Goal: Task Accomplishment & Management: Manage account settings

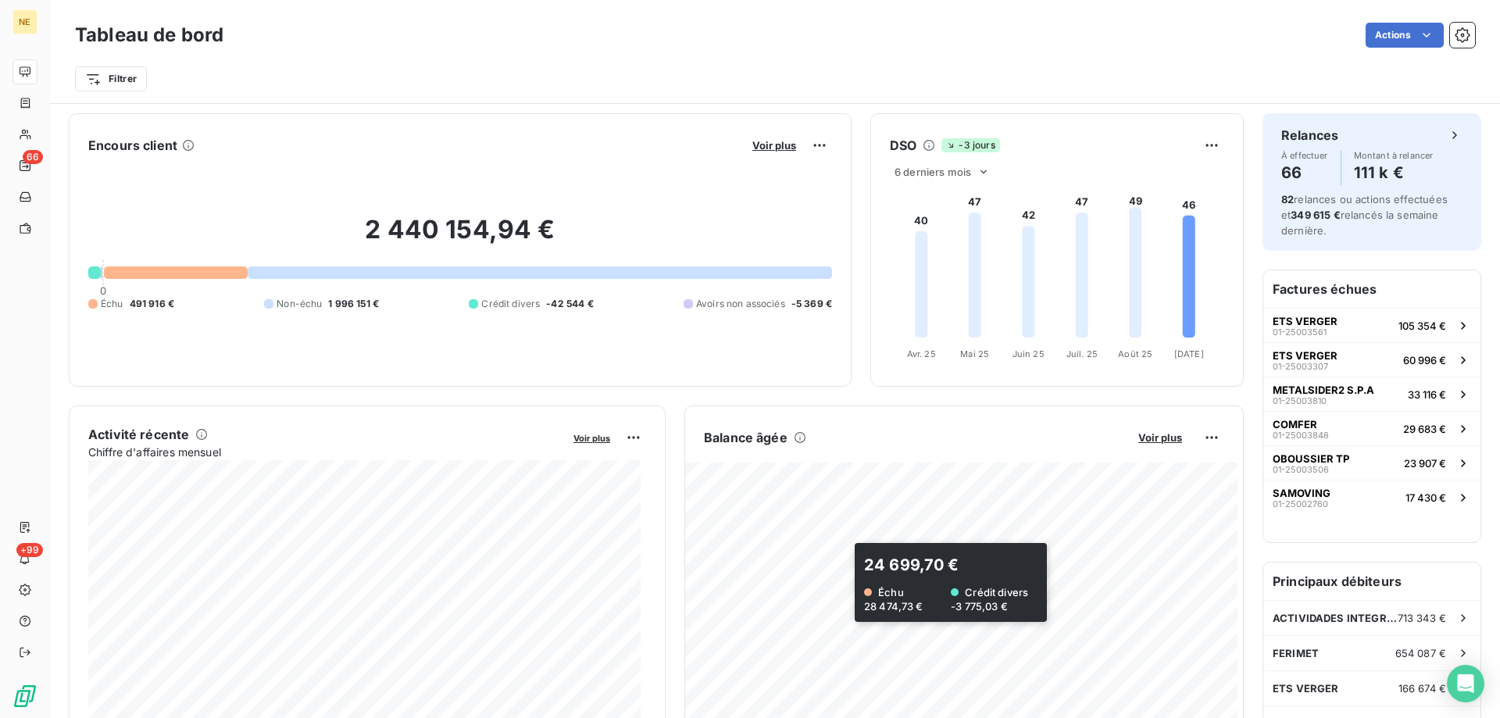
scroll to position [417, 0]
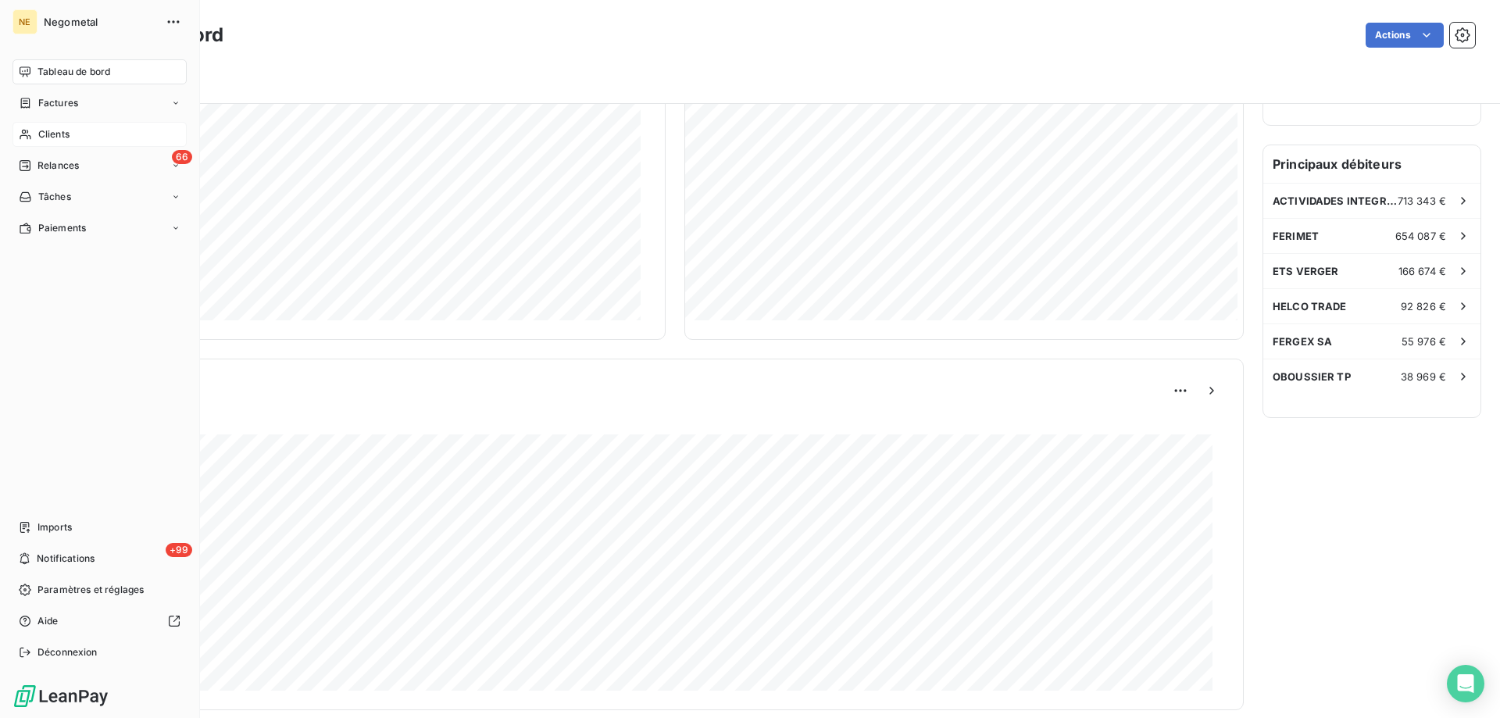
click at [41, 135] on span "Clients" at bounding box center [53, 134] width 31 height 14
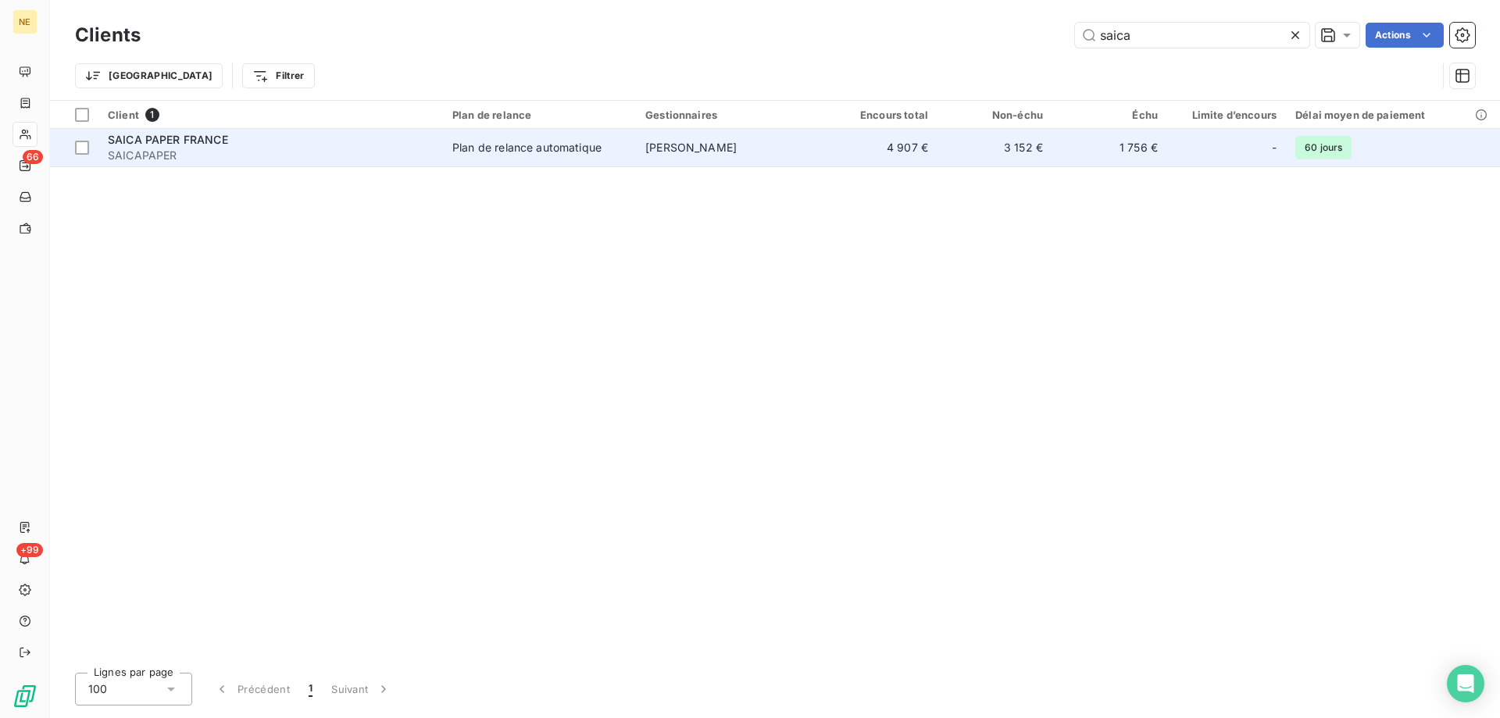
type input "saica"
click at [529, 148] on div "Plan de relance automatique" at bounding box center [526, 148] width 149 height 16
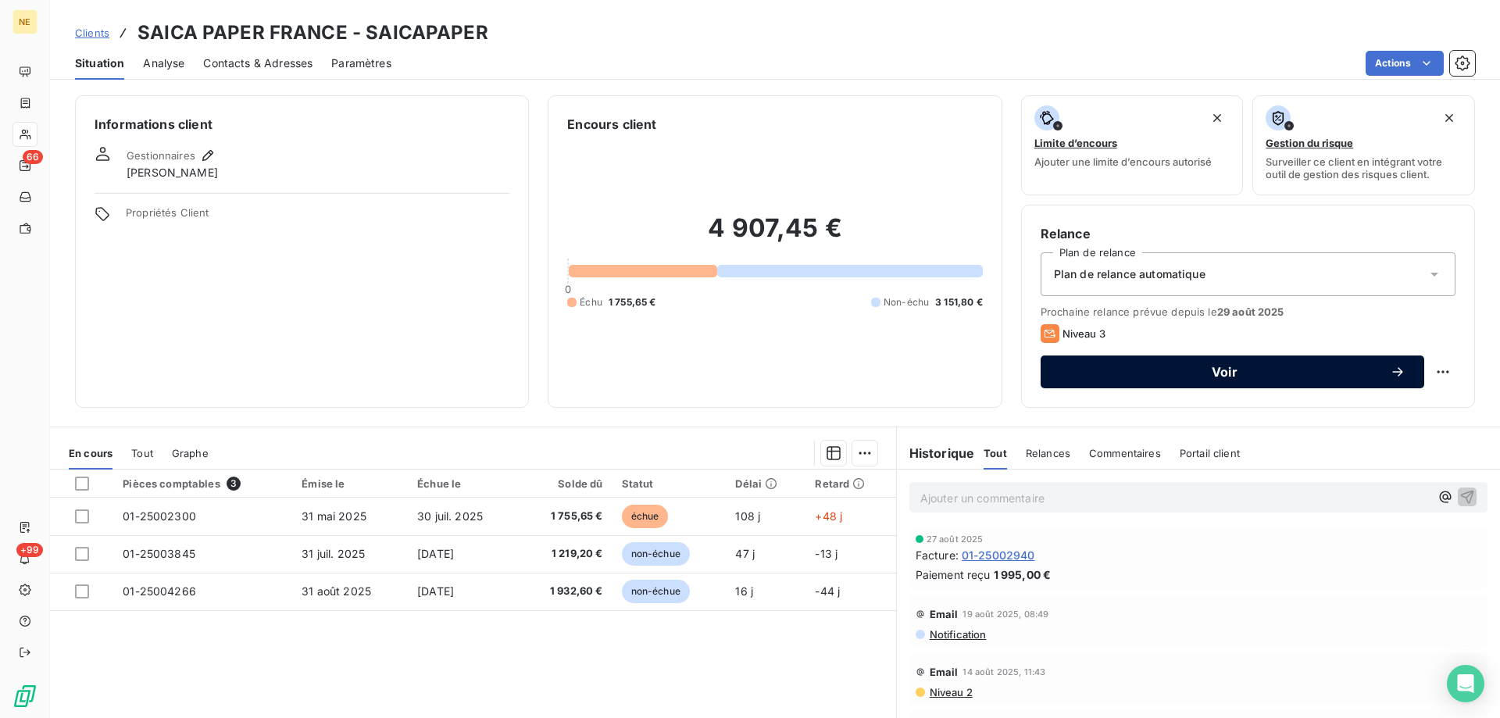
click at [1204, 369] on span "Voir" at bounding box center [1224, 372] width 330 height 12
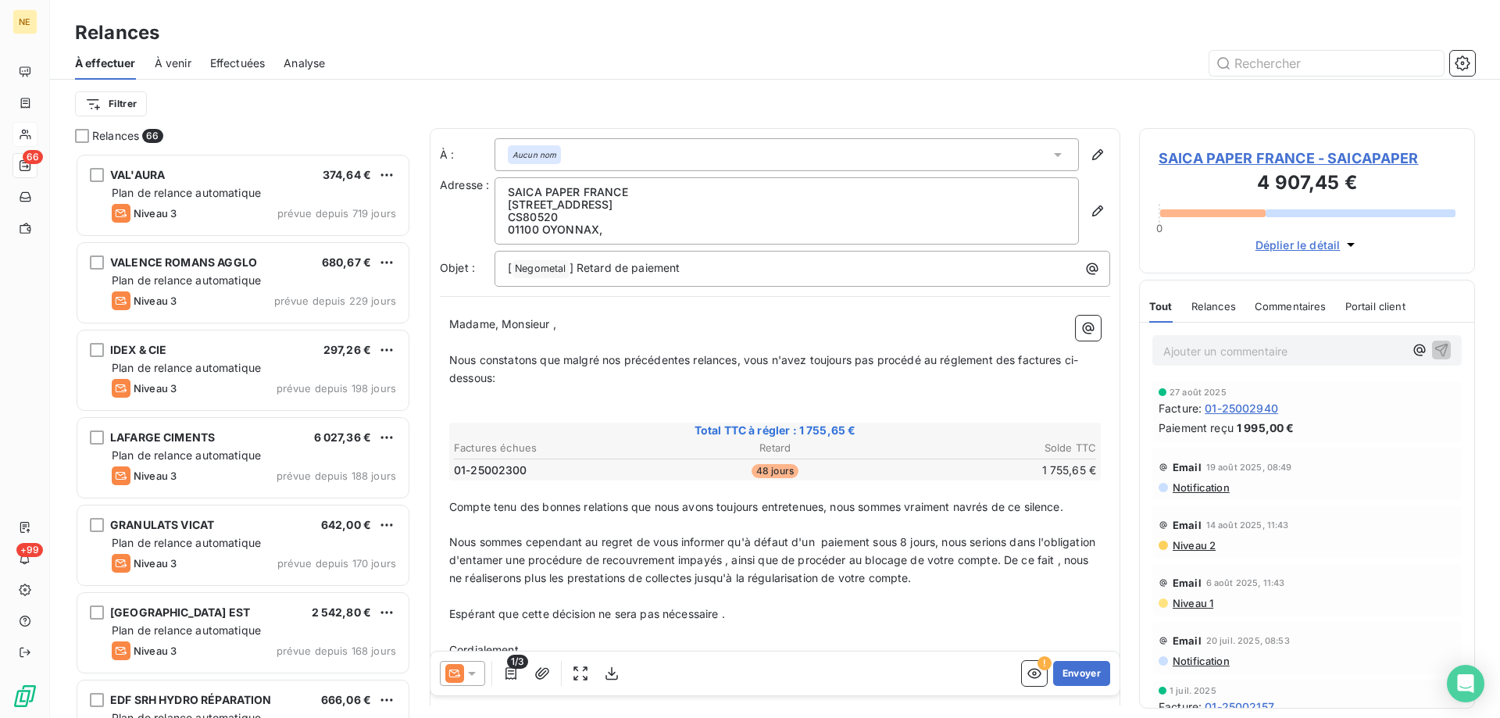
scroll to position [553, 324]
click at [1090, 205] on icon "button" at bounding box center [1098, 211] width 16 height 16
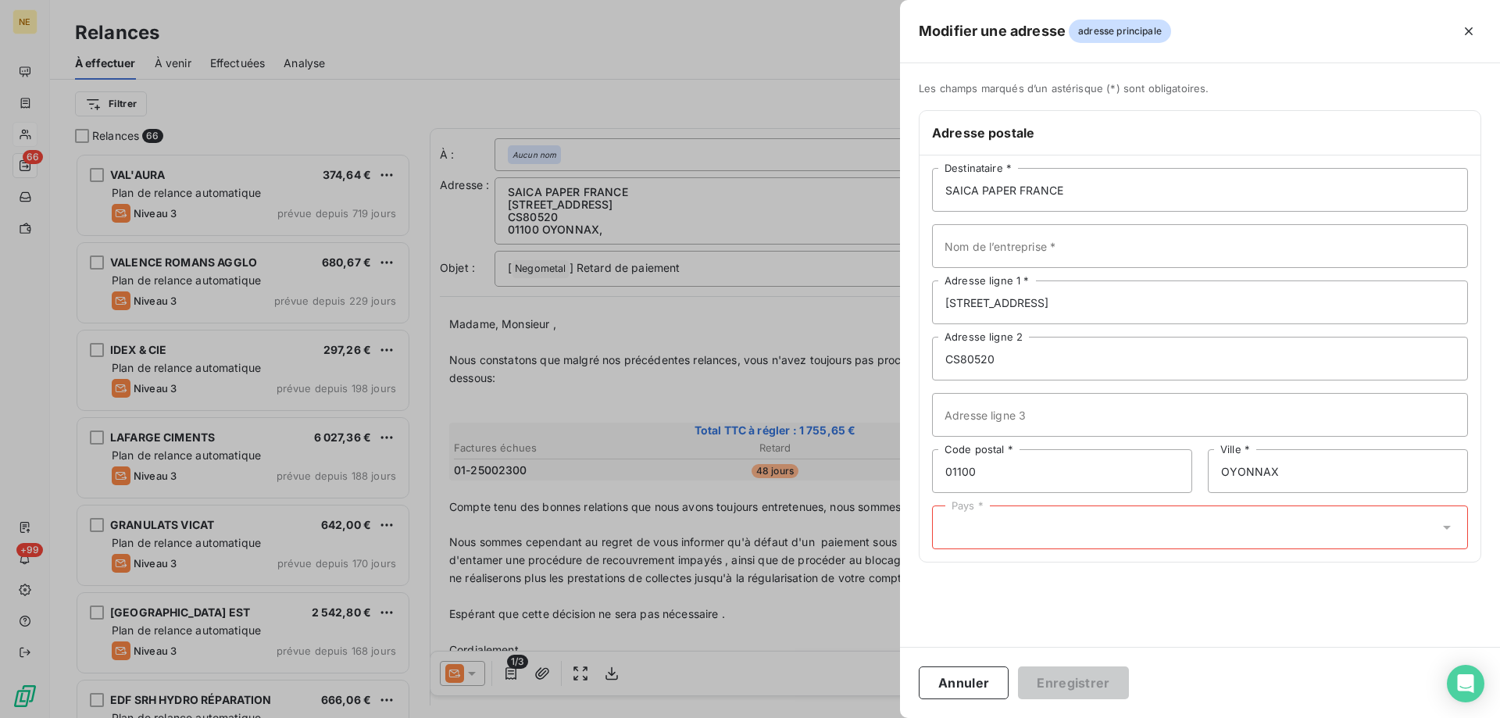
click at [1088, 538] on div "Pays *" at bounding box center [1200, 527] width 536 height 44
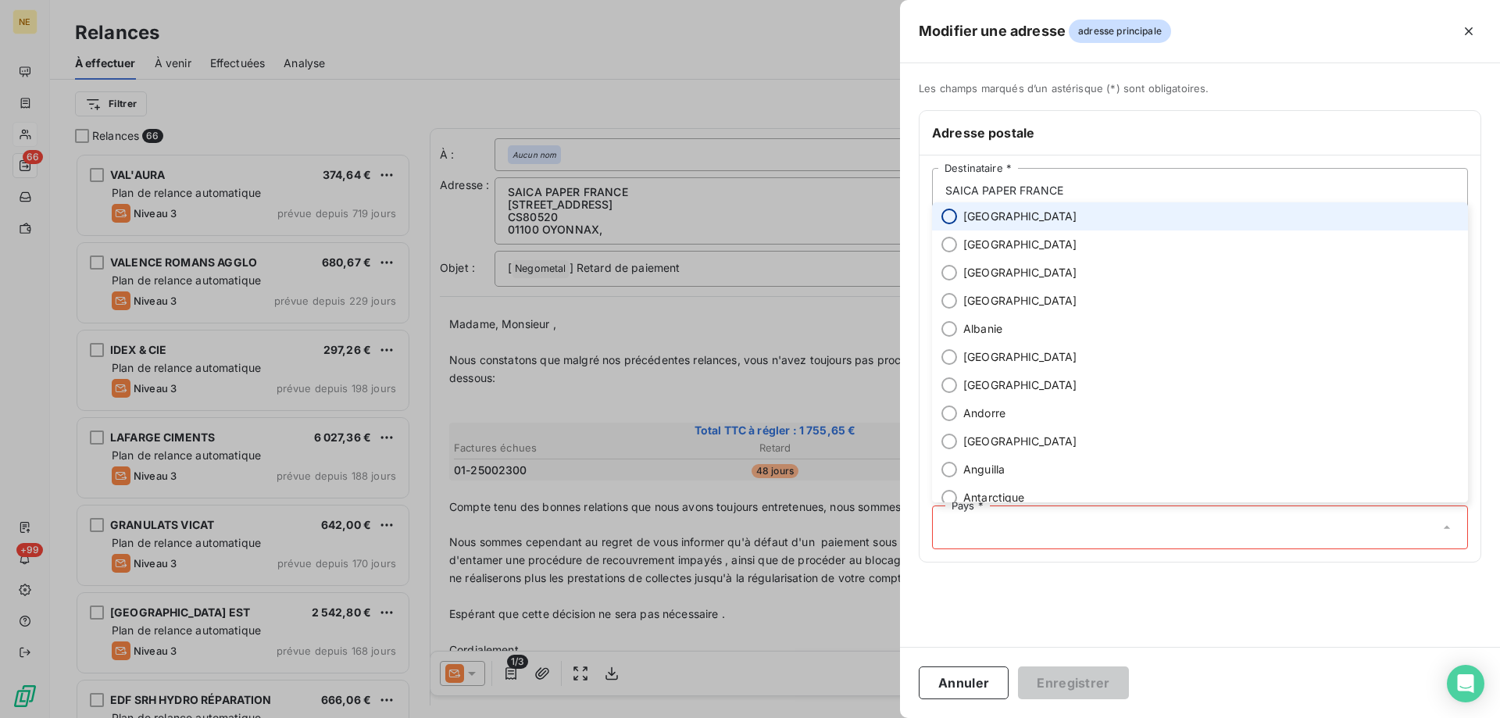
click at [949, 216] on input "radio" at bounding box center [949, 217] width 16 height 16
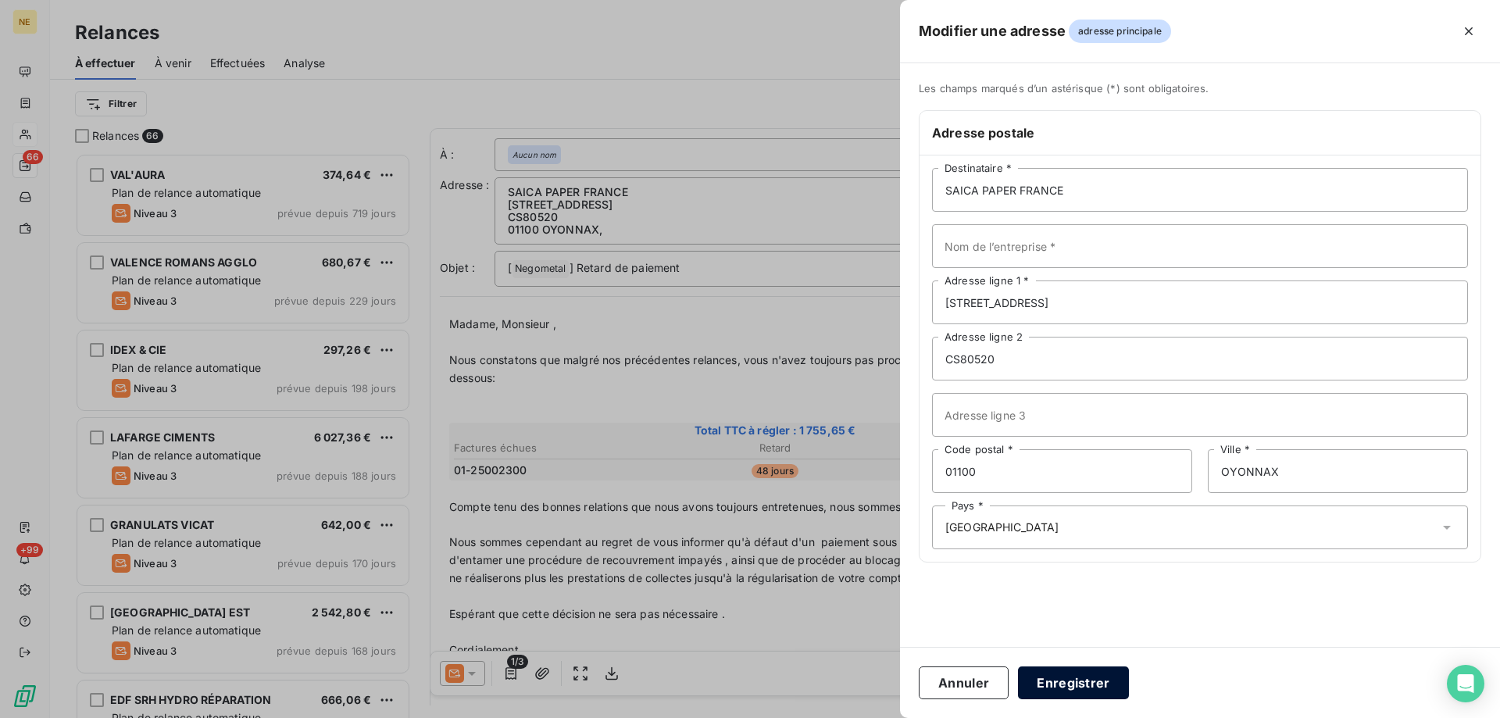
click at [1068, 669] on button "Enregistrer" at bounding box center [1073, 682] width 111 height 33
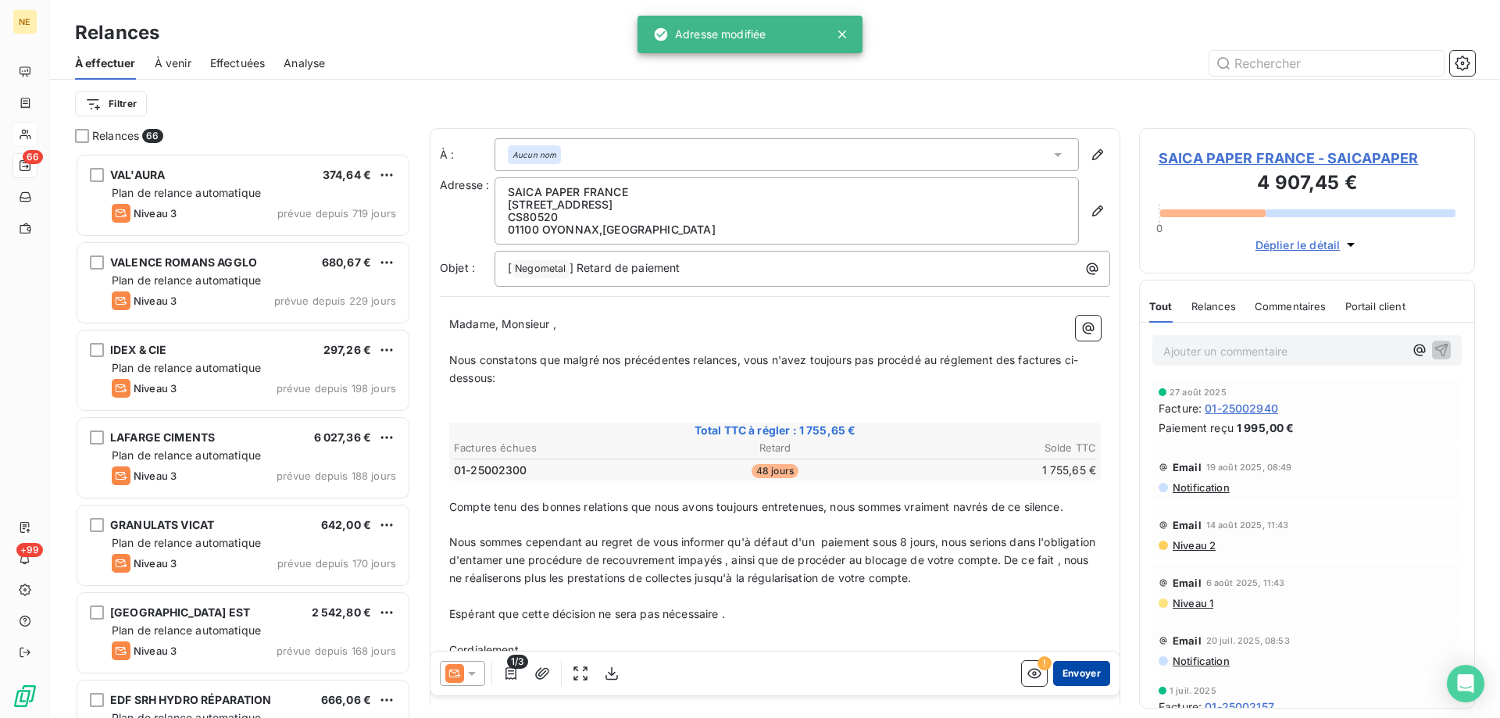
click at [1074, 676] on button "Envoyer" at bounding box center [1081, 673] width 57 height 25
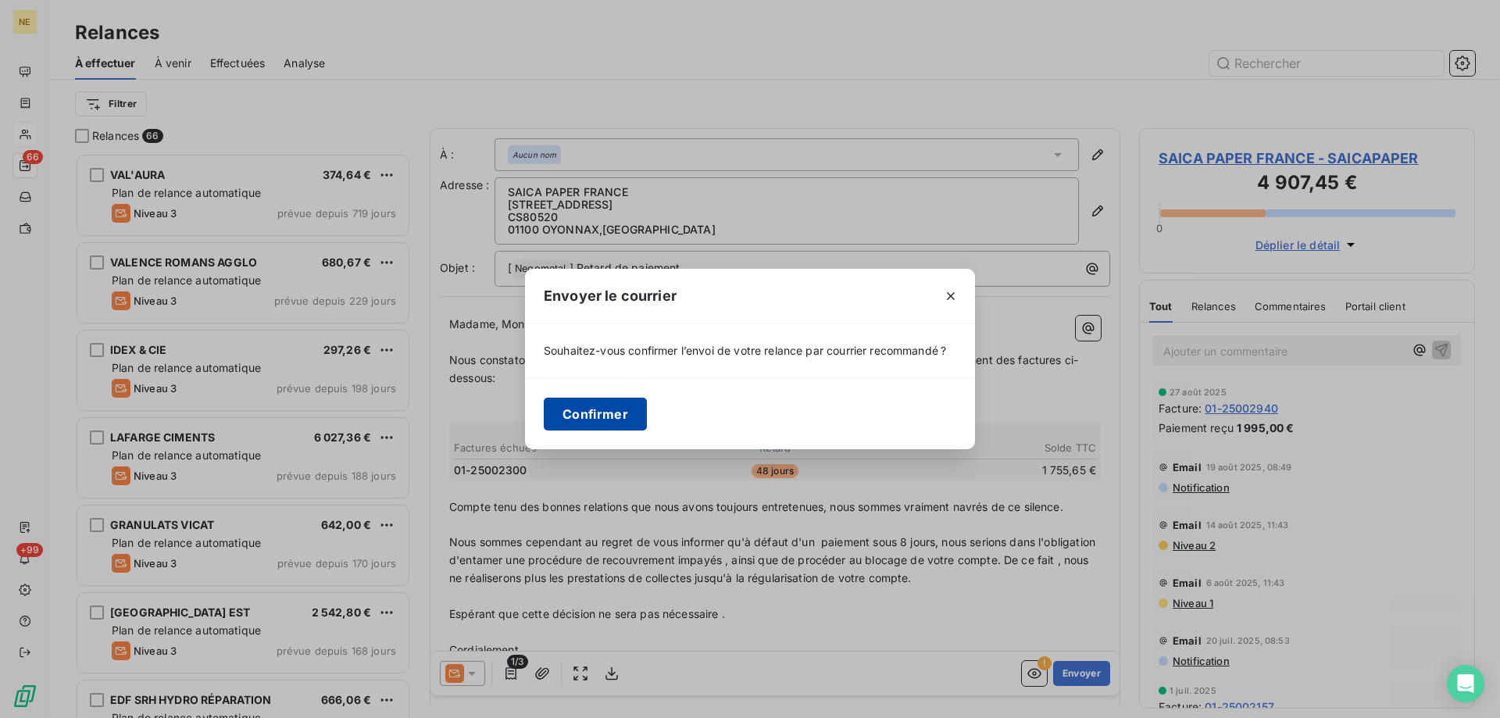
click at [611, 409] on button "Confirmer" at bounding box center [595, 414] width 103 height 33
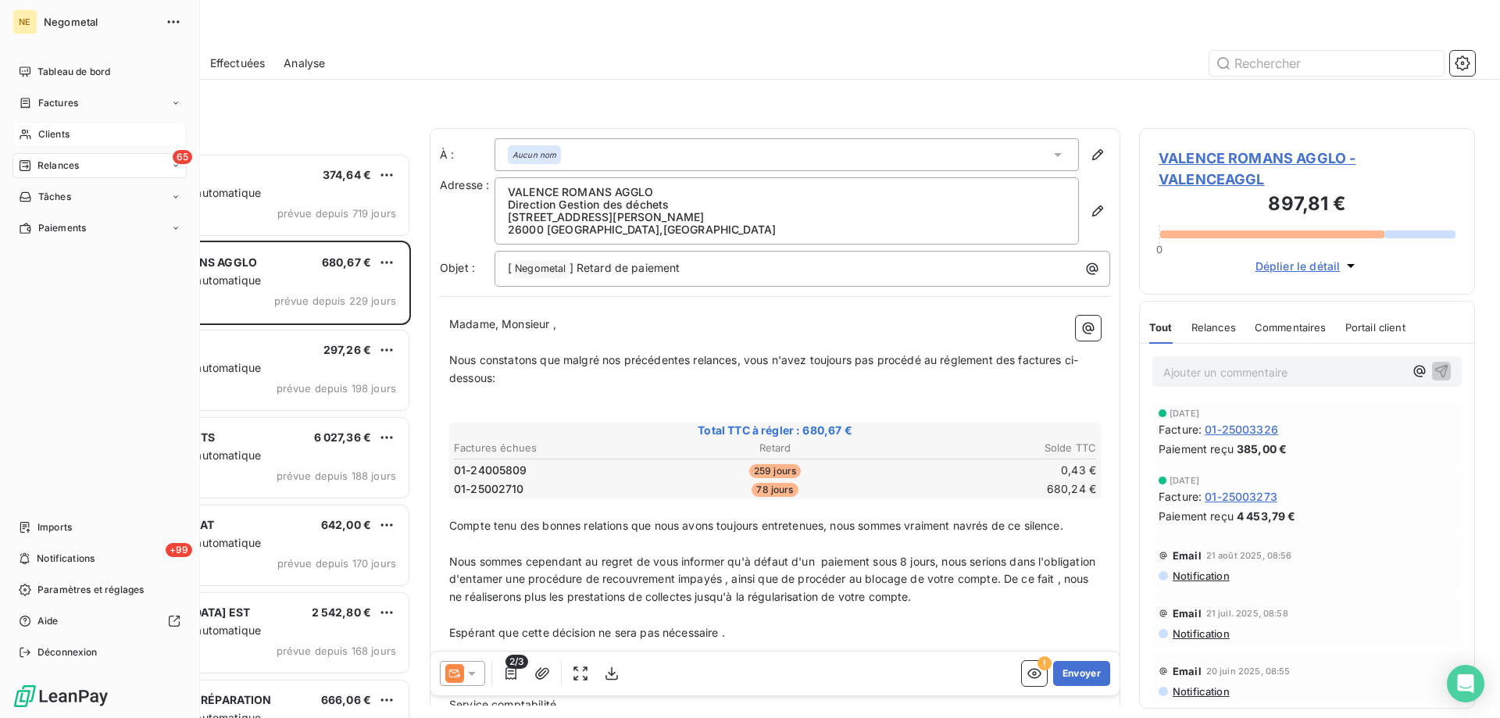
click at [31, 134] on icon at bounding box center [25, 134] width 13 height 12
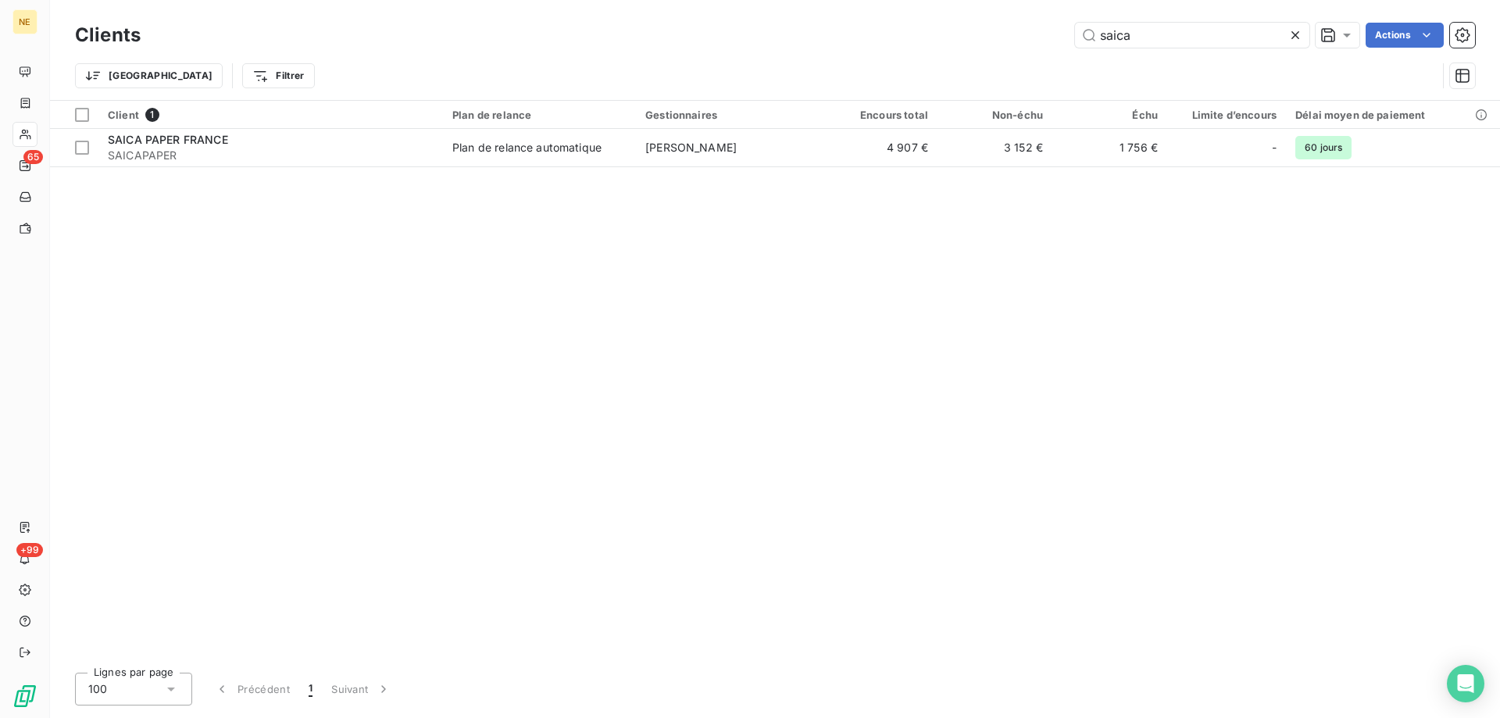
drag, startPoint x: 1133, startPoint y: 42, endPoint x: 1040, endPoint y: 41, distance: 93.7
click at [1040, 41] on div "saica Actions" at bounding box center [816, 35] width 1315 height 25
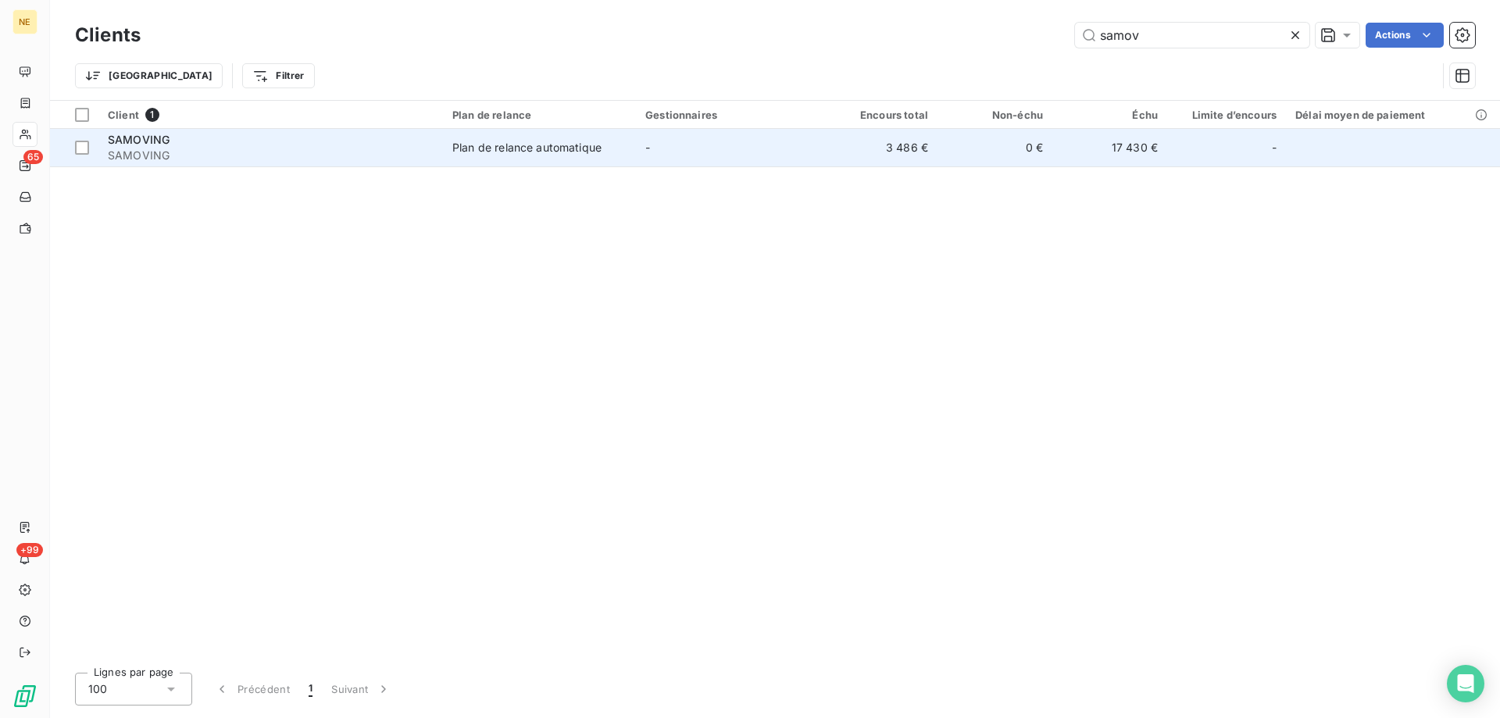
type input "samov"
click at [623, 153] on span "Plan de relance automatique" at bounding box center [539, 148] width 174 height 16
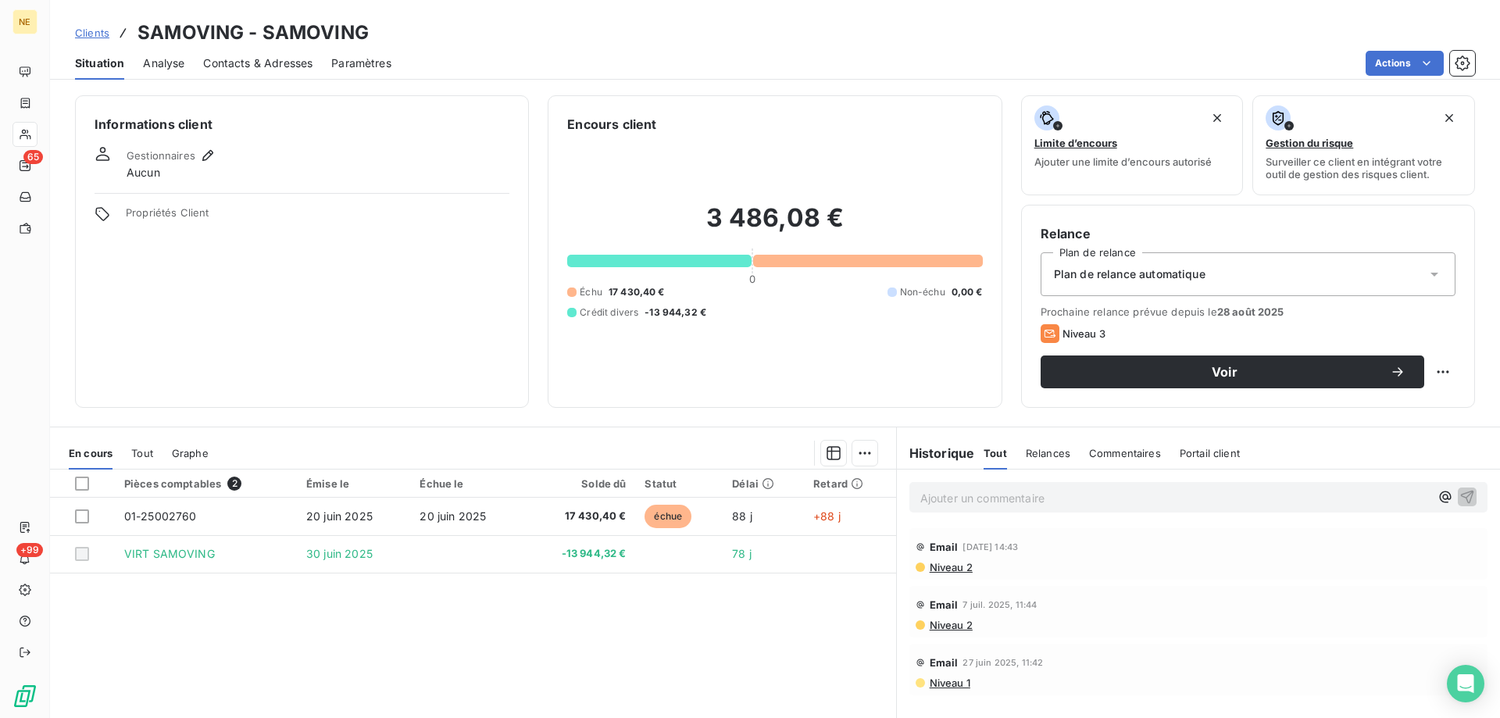
scroll to position [99, 0]
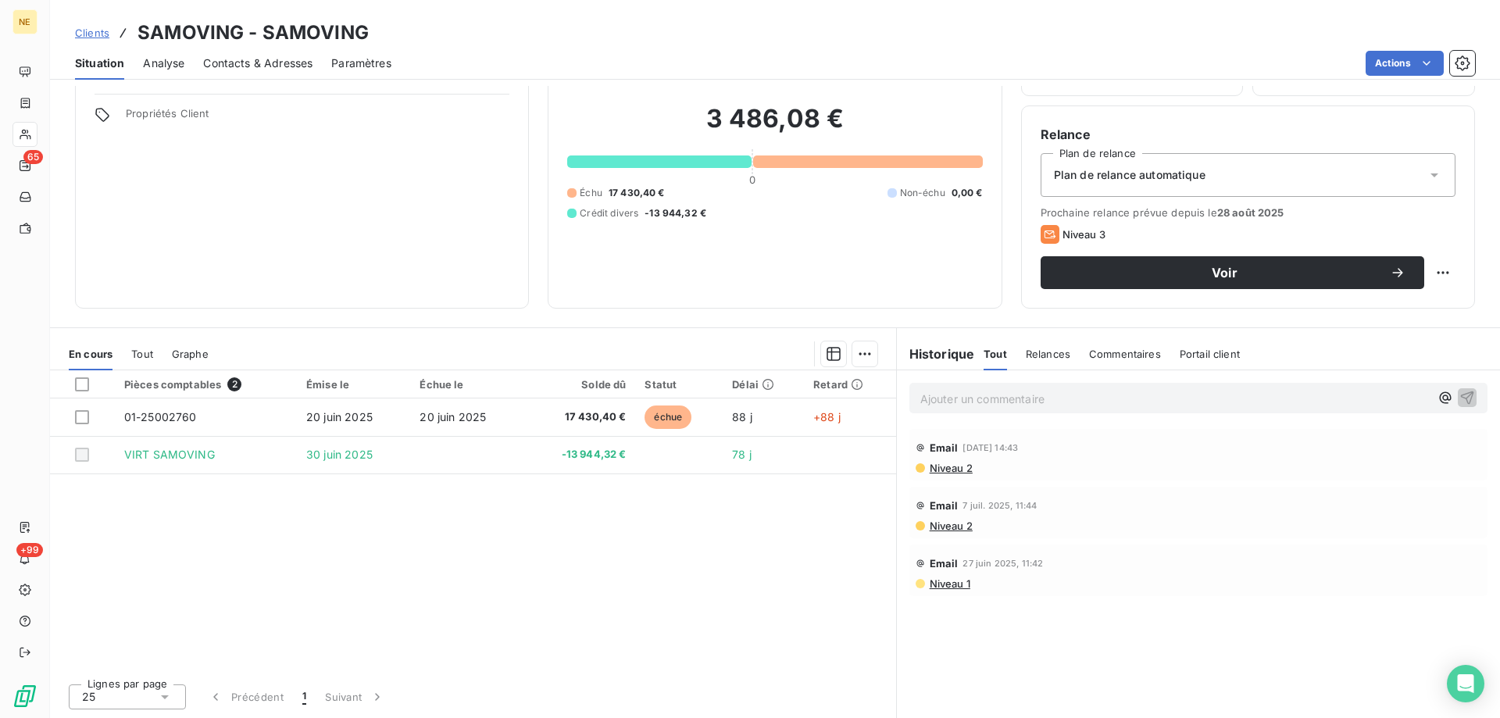
click at [265, 56] on span "Contacts & Adresses" at bounding box center [257, 63] width 109 height 16
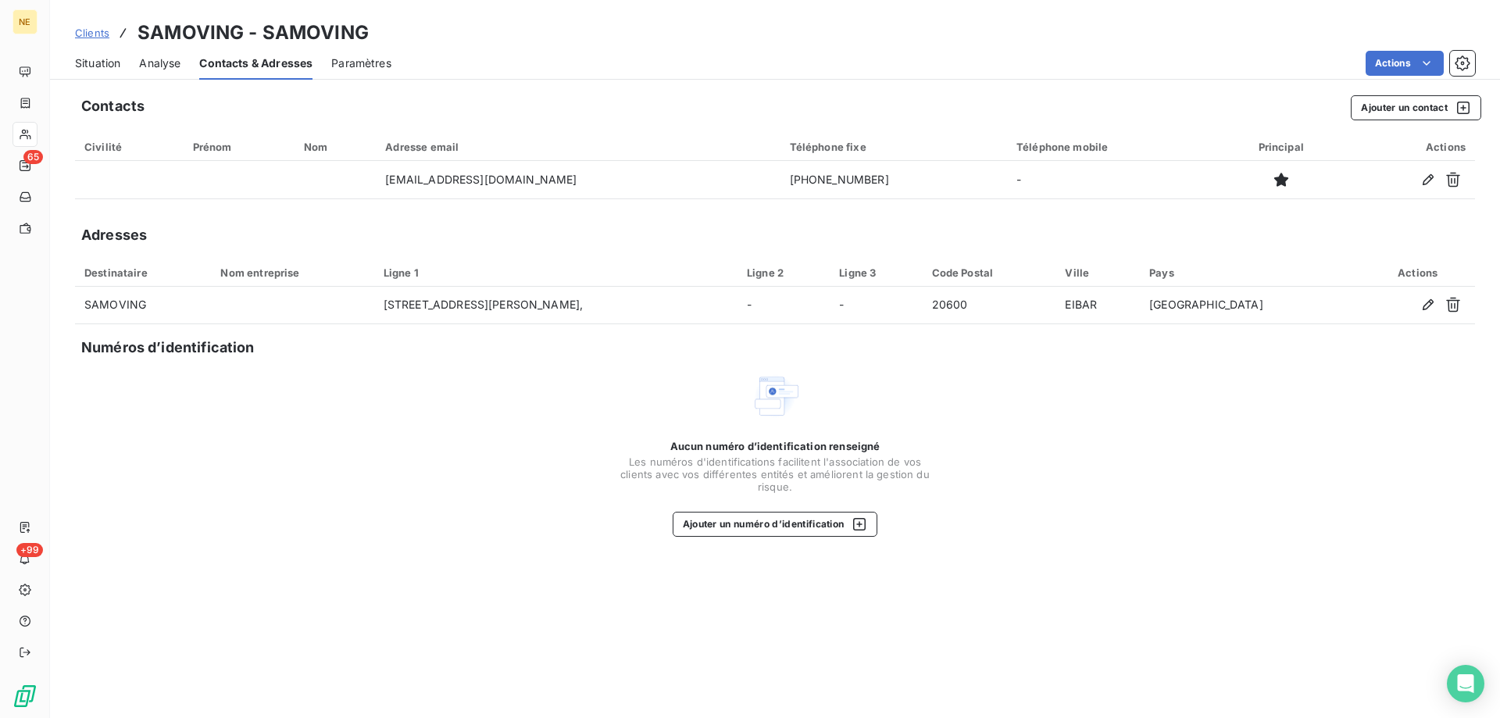
click at [558, 24] on div "Clients SAMOVING - SAMOVING" at bounding box center [775, 33] width 1450 height 28
click at [95, 66] on span "Situation" at bounding box center [97, 63] width 45 height 16
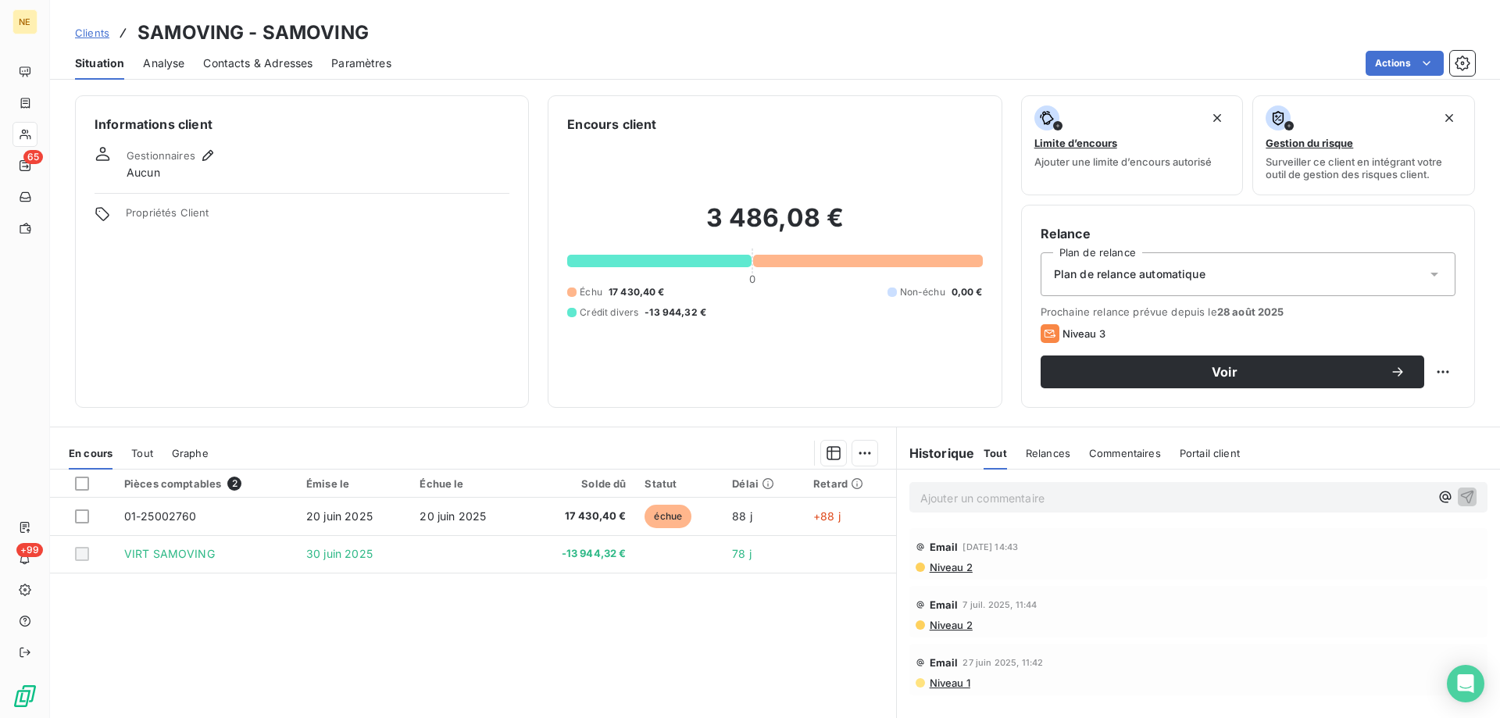
click at [931, 567] on span "Niveau 2" at bounding box center [950, 567] width 45 height 12
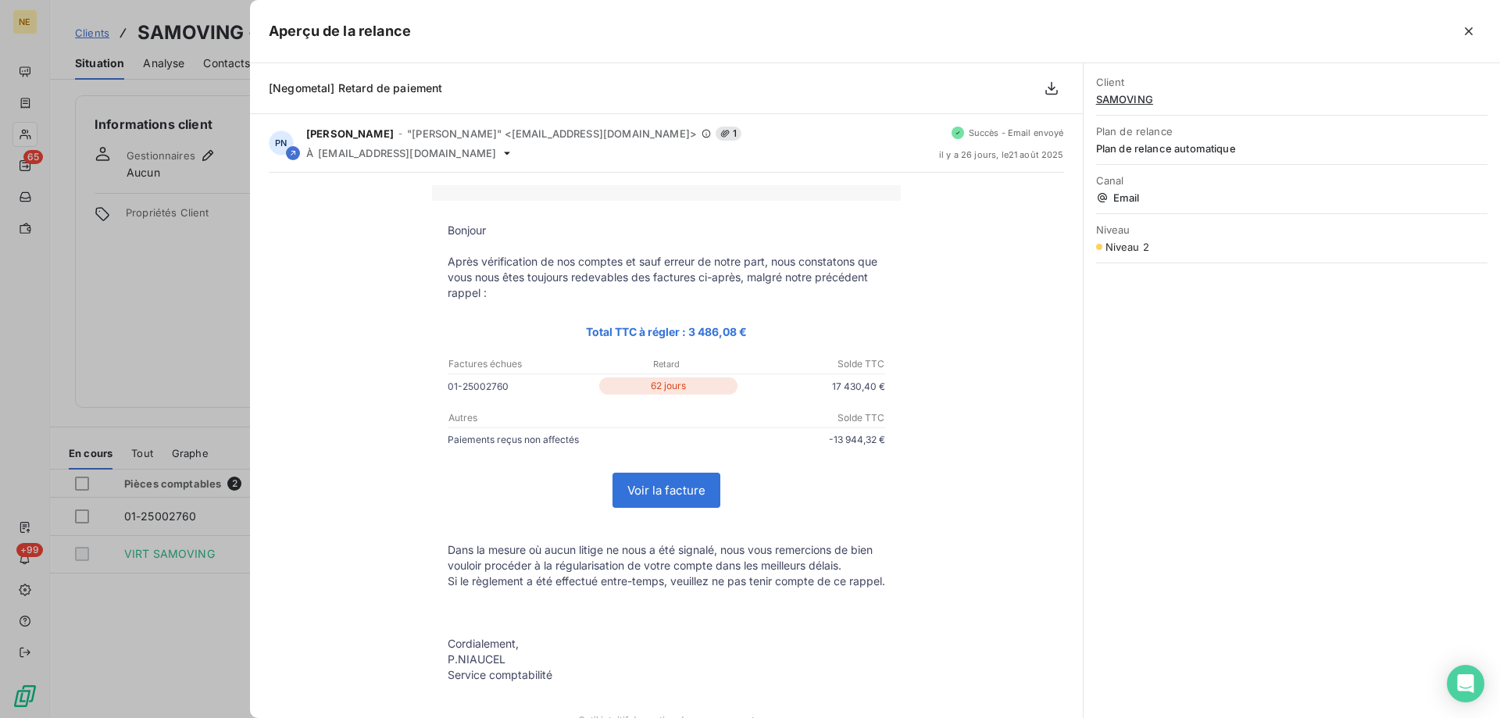
click at [1476, 30] on icon "button" at bounding box center [1469, 31] width 16 height 16
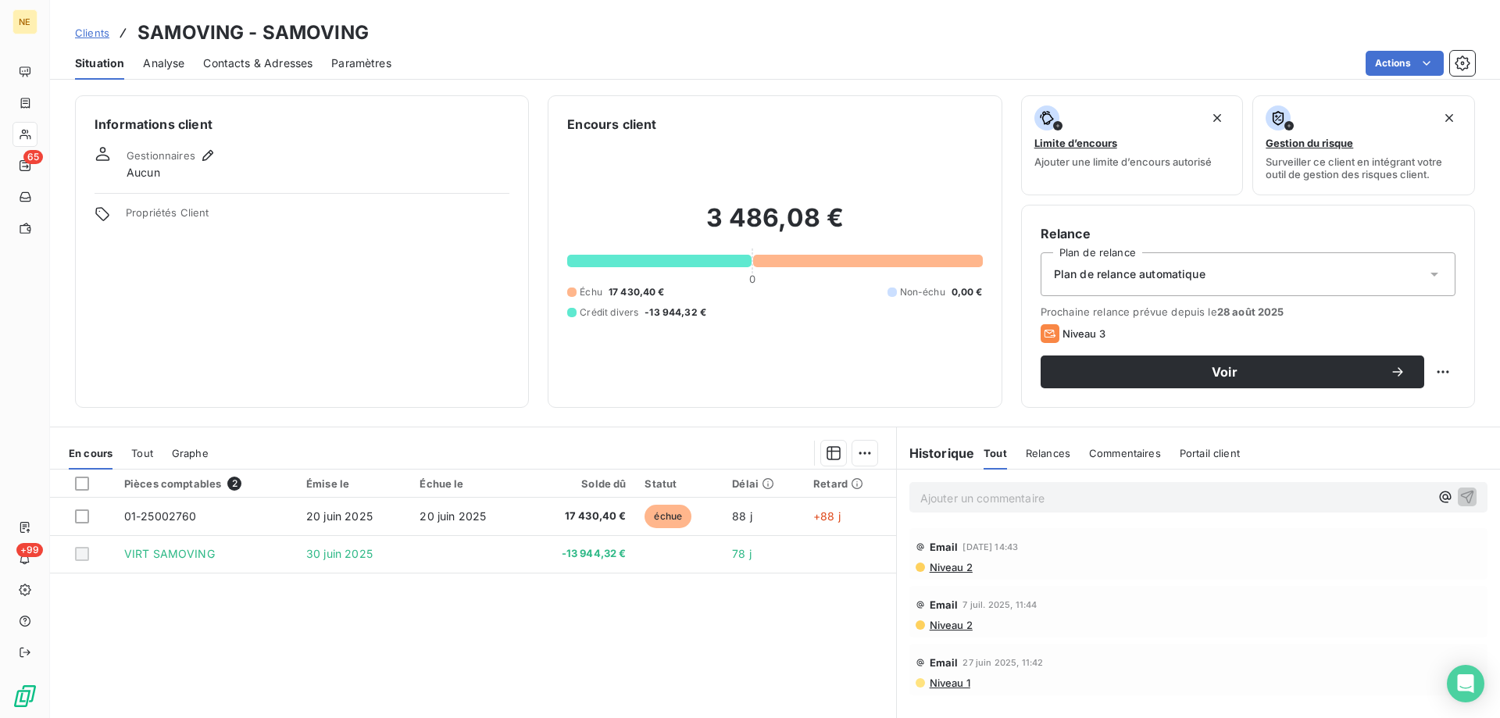
click at [255, 59] on span "Contacts & Adresses" at bounding box center [257, 63] width 109 height 16
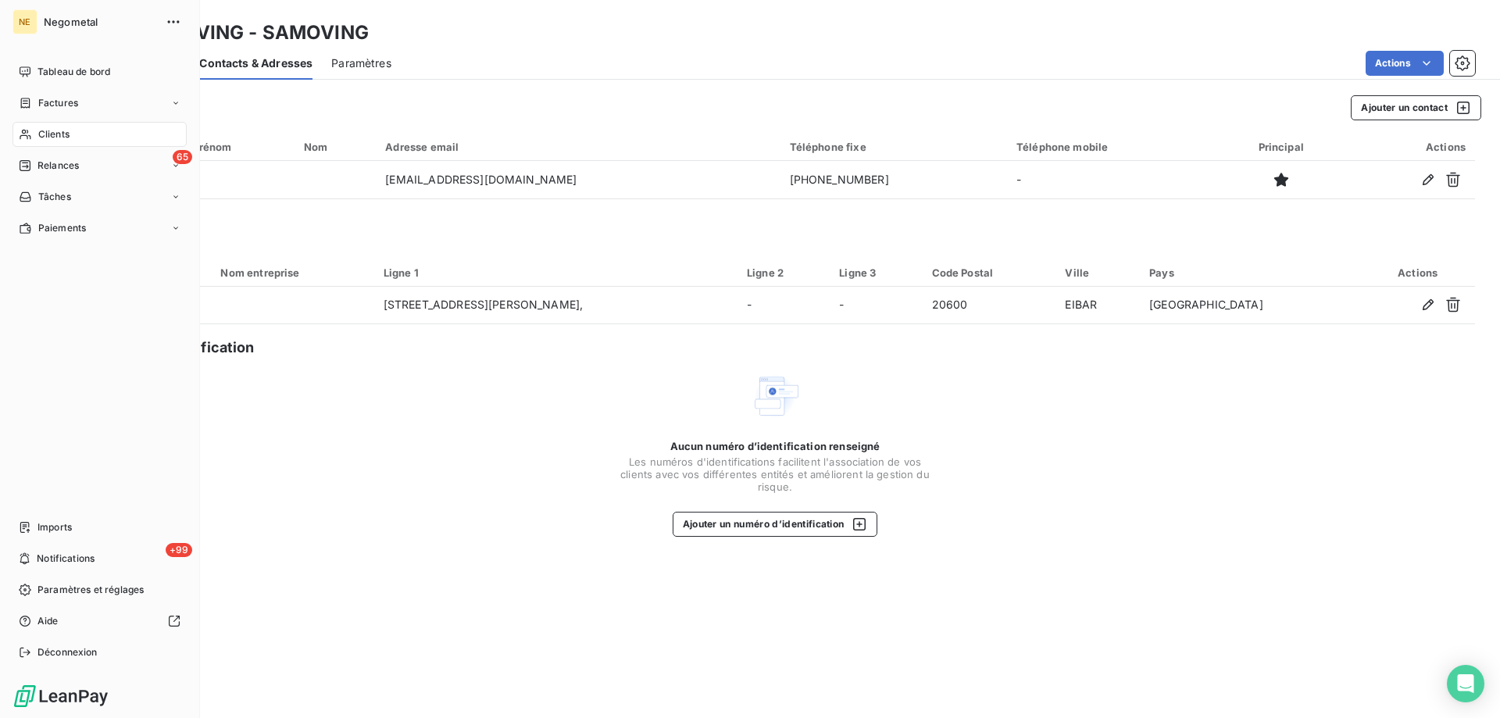
click at [48, 134] on span "Clients" at bounding box center [53, 134] width 31 height 14
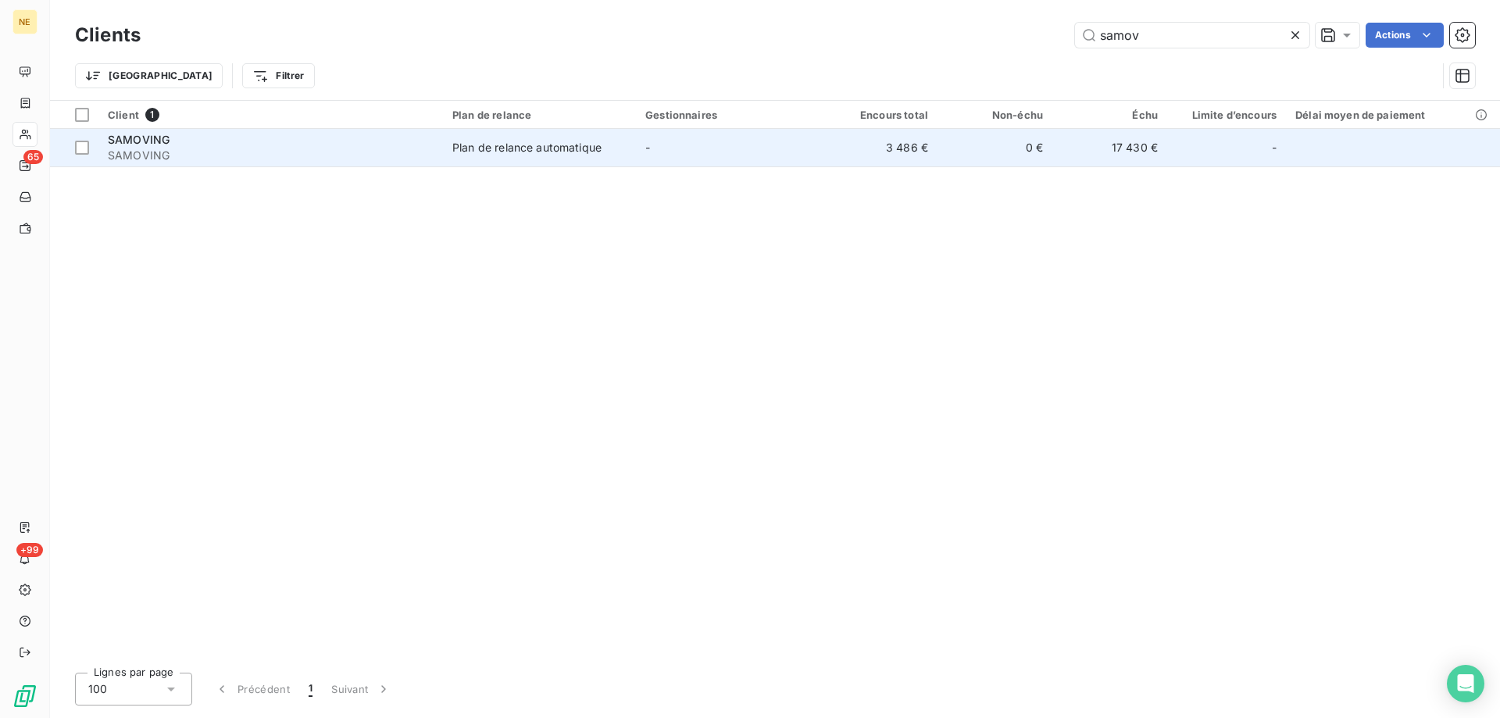
click at [530, 159] on td "Plan de relance automatique" at bounding box center [539, 147] width 193 height 37
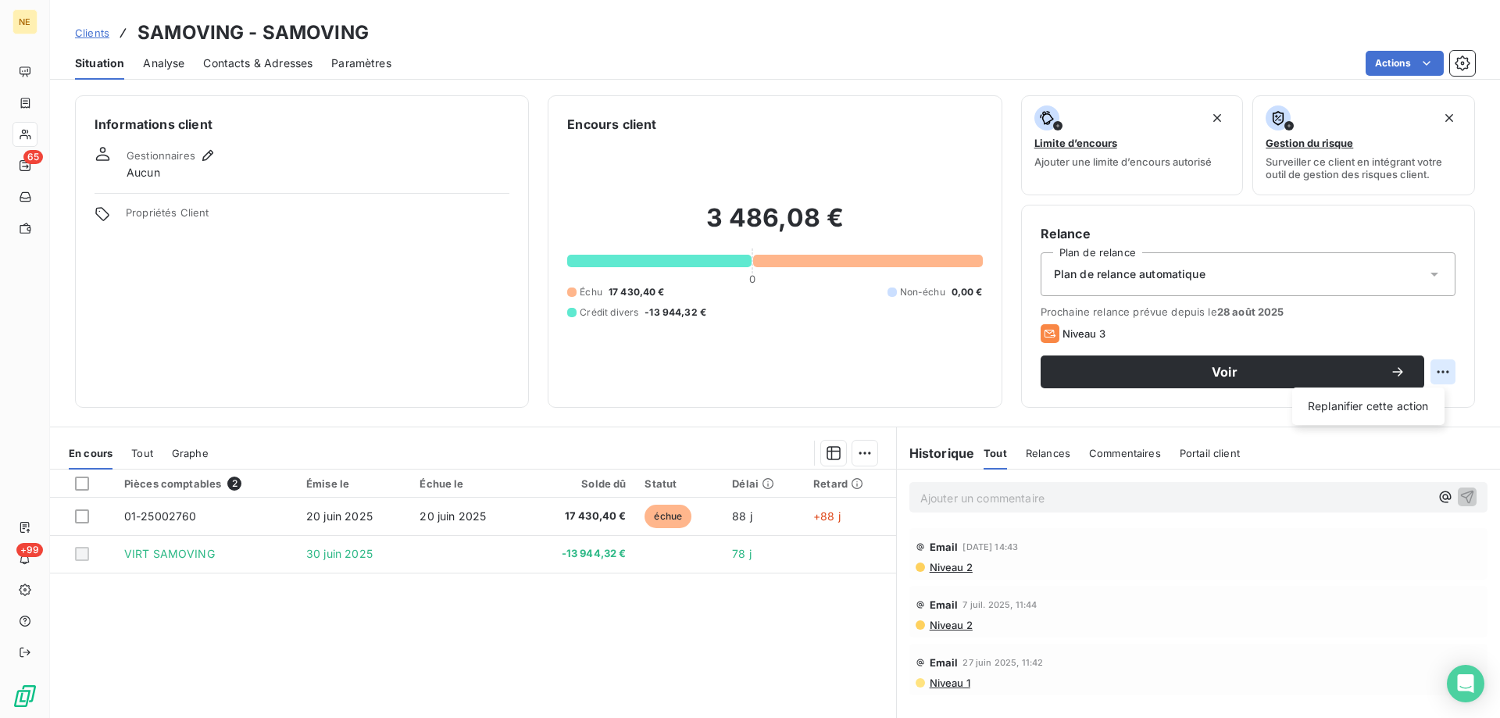
click at [1430, 374] on html "NE 65 +99 Clients SAMOVING - SAMOVING Situation Analyse Contacts & Adresses Par…" at bounding box center [750, 359] width 1500 height 718
click at [1390, 405] on div "Replanifier cette action" at bounding box center [1368, 406] width 140 height 25
select select "8"
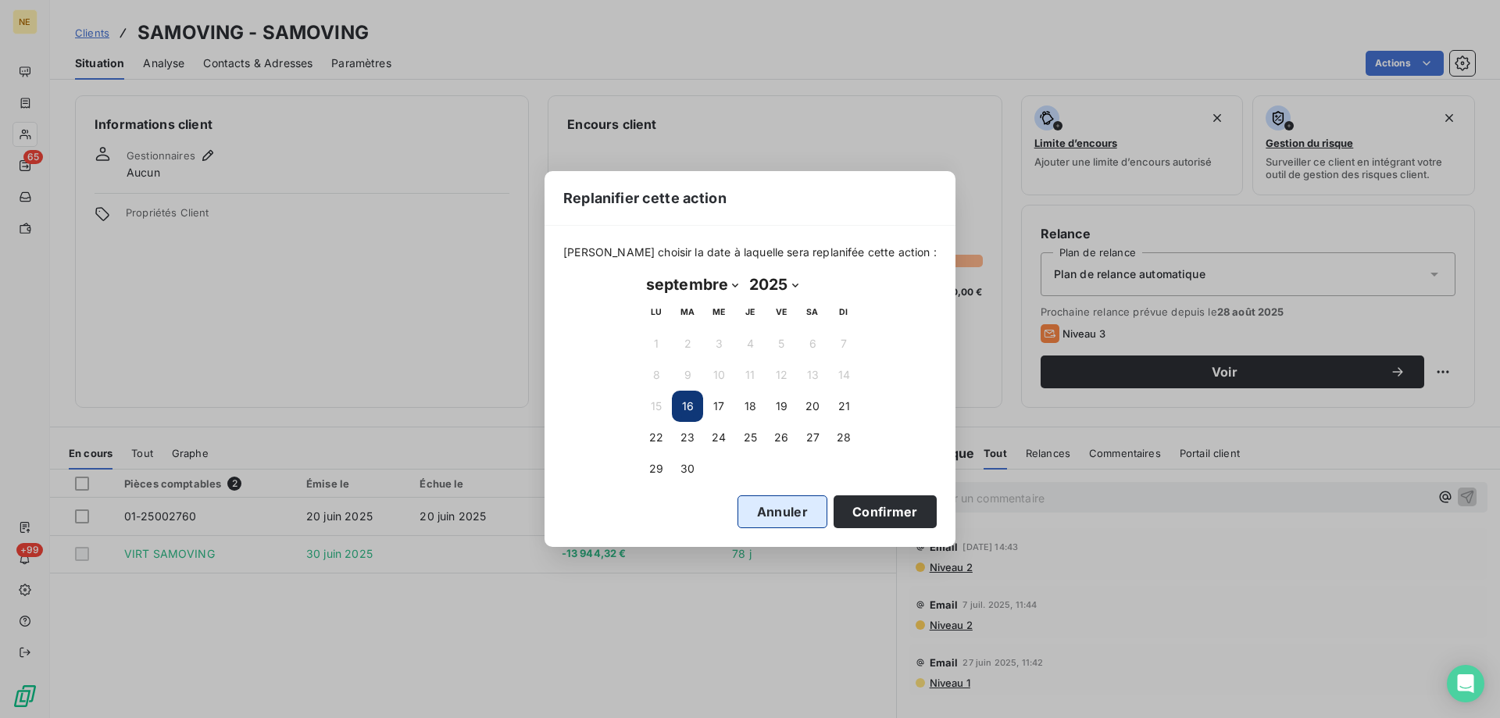
click at [773, 512] on button "Annuler" at bounding box center [782, 511] width 90 height 33
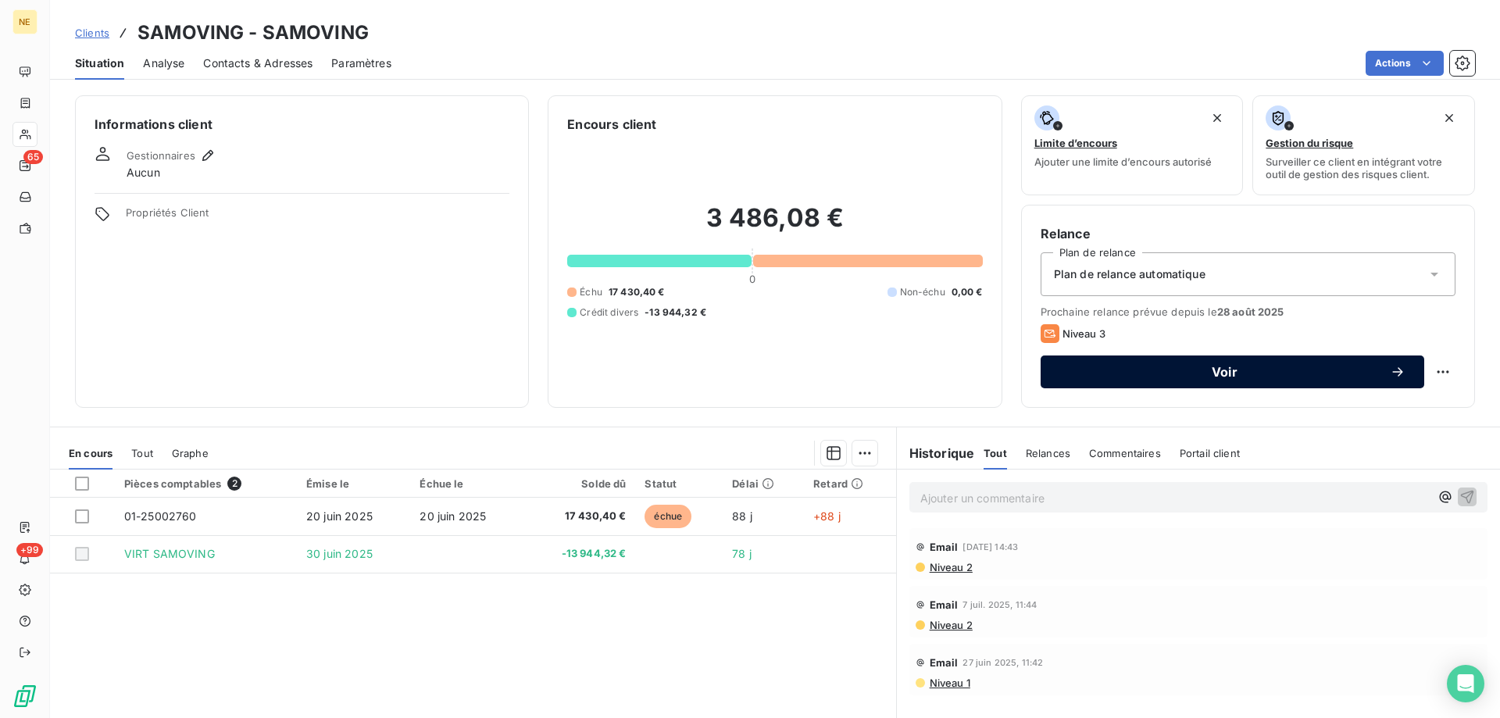
click at [1086, 370] on span "Voir" at bounding box center [1224, 372] width 330 height 12
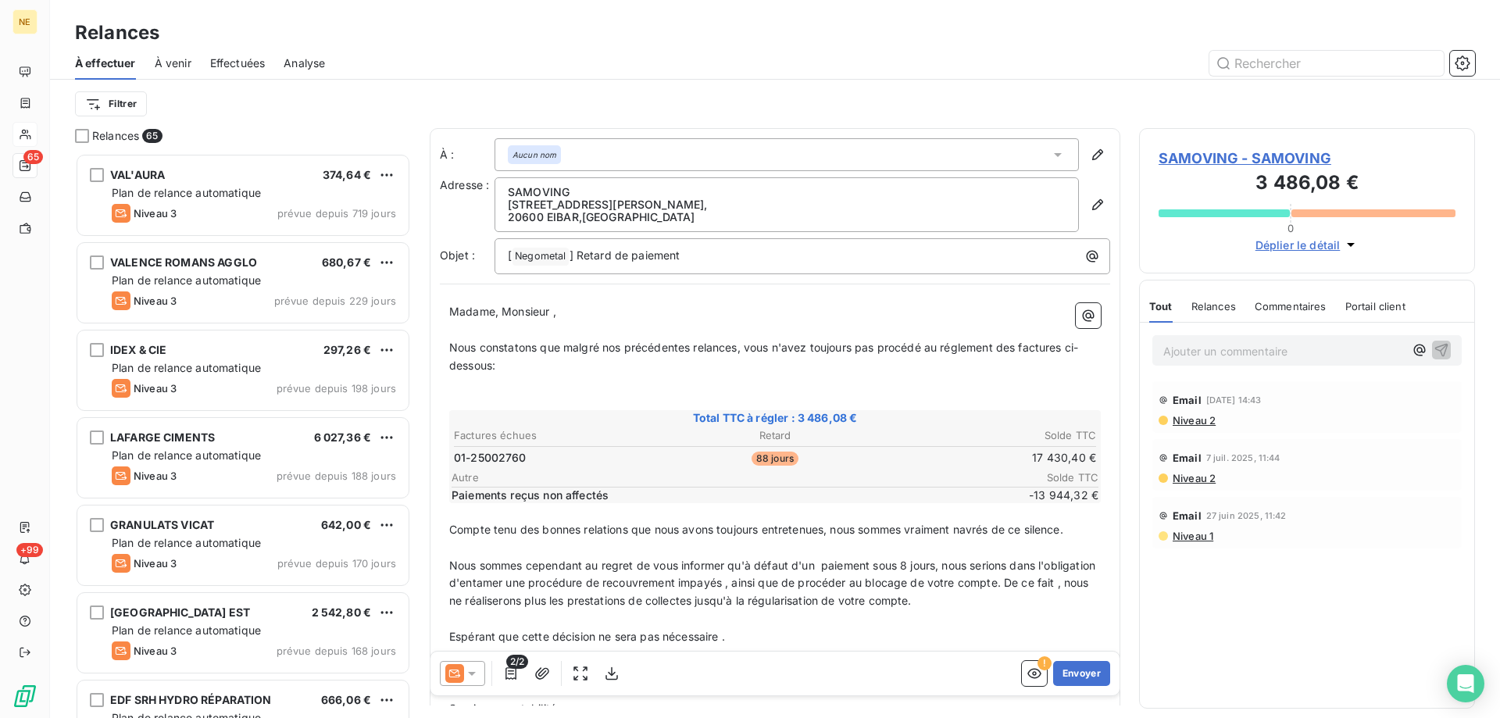
scroll to position [553, 324]
click at [477, 676] on icon at bounding box center [472, 674] width 16 height 16
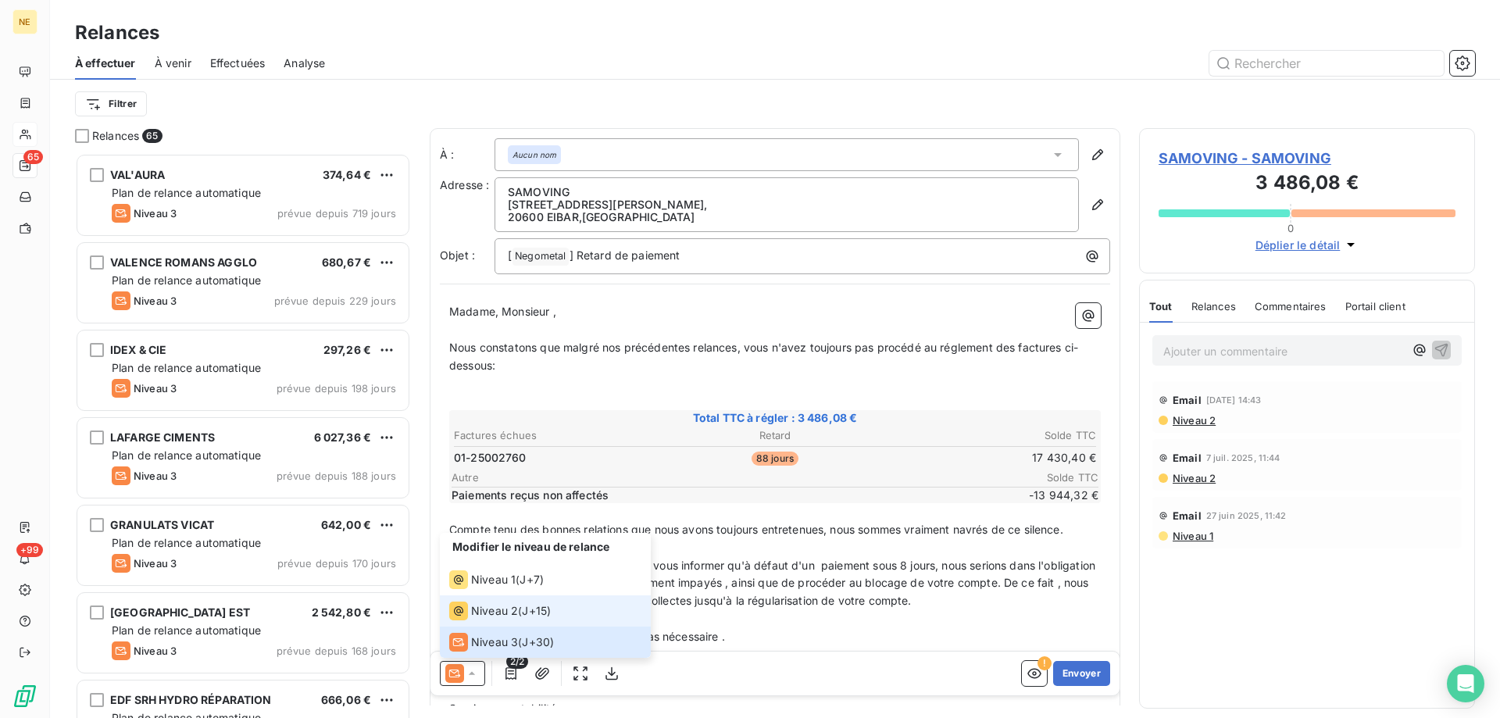
click at [512, 610] on span "Niveau 2" at bounding box center [494, 611] width 47 height 16
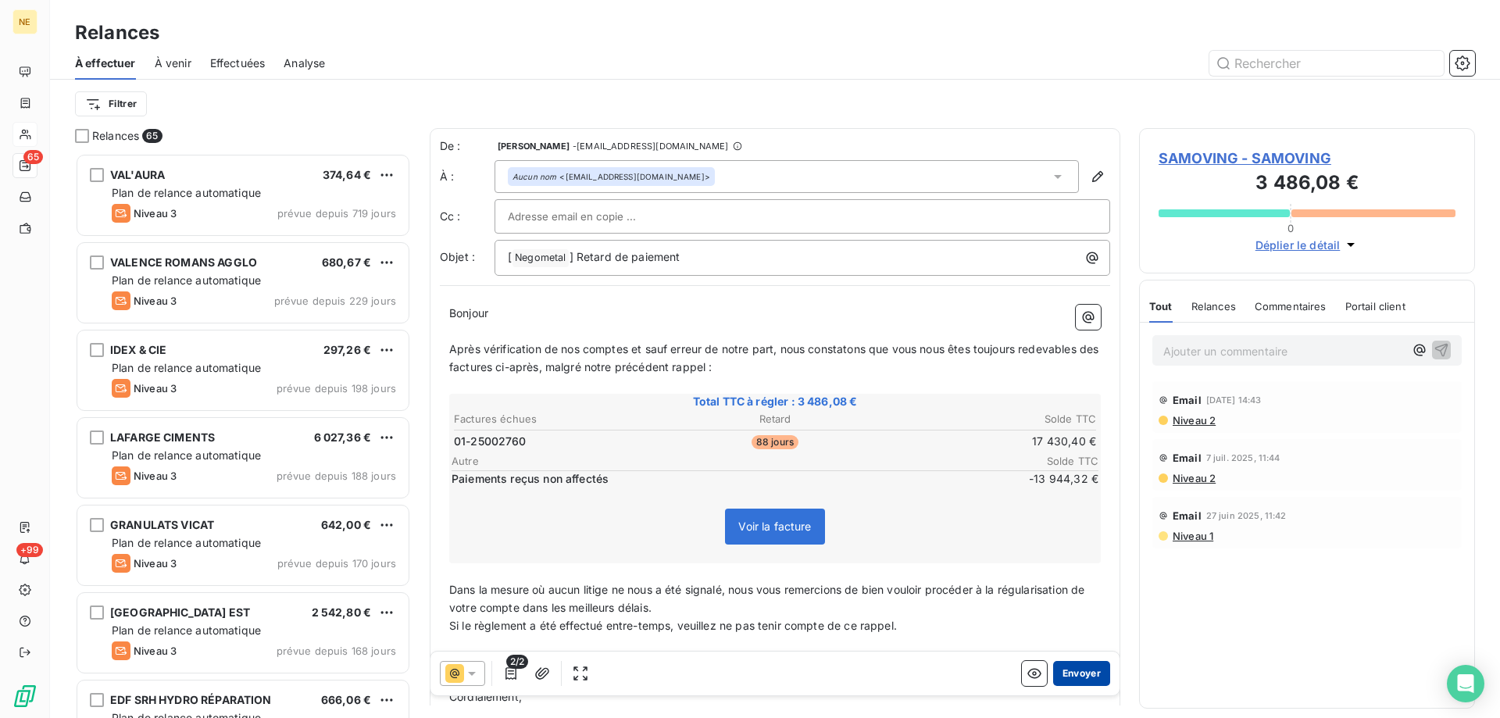
click at [1063, 680] on button "Envoyer" at bounding box center [1081, 673] width 57 height 25
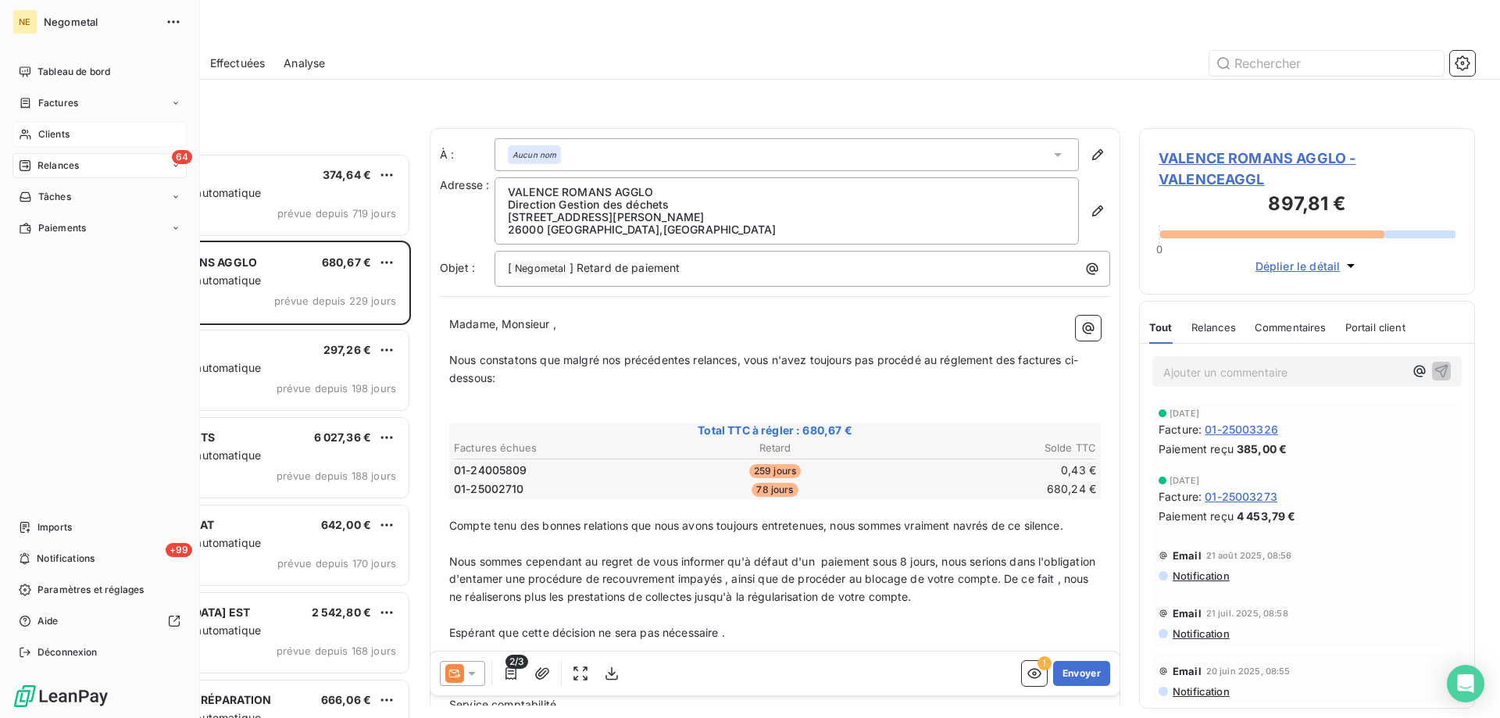
click at [42, 132] on span "Clients" at bounding box center [53, 134] width 31 height 14
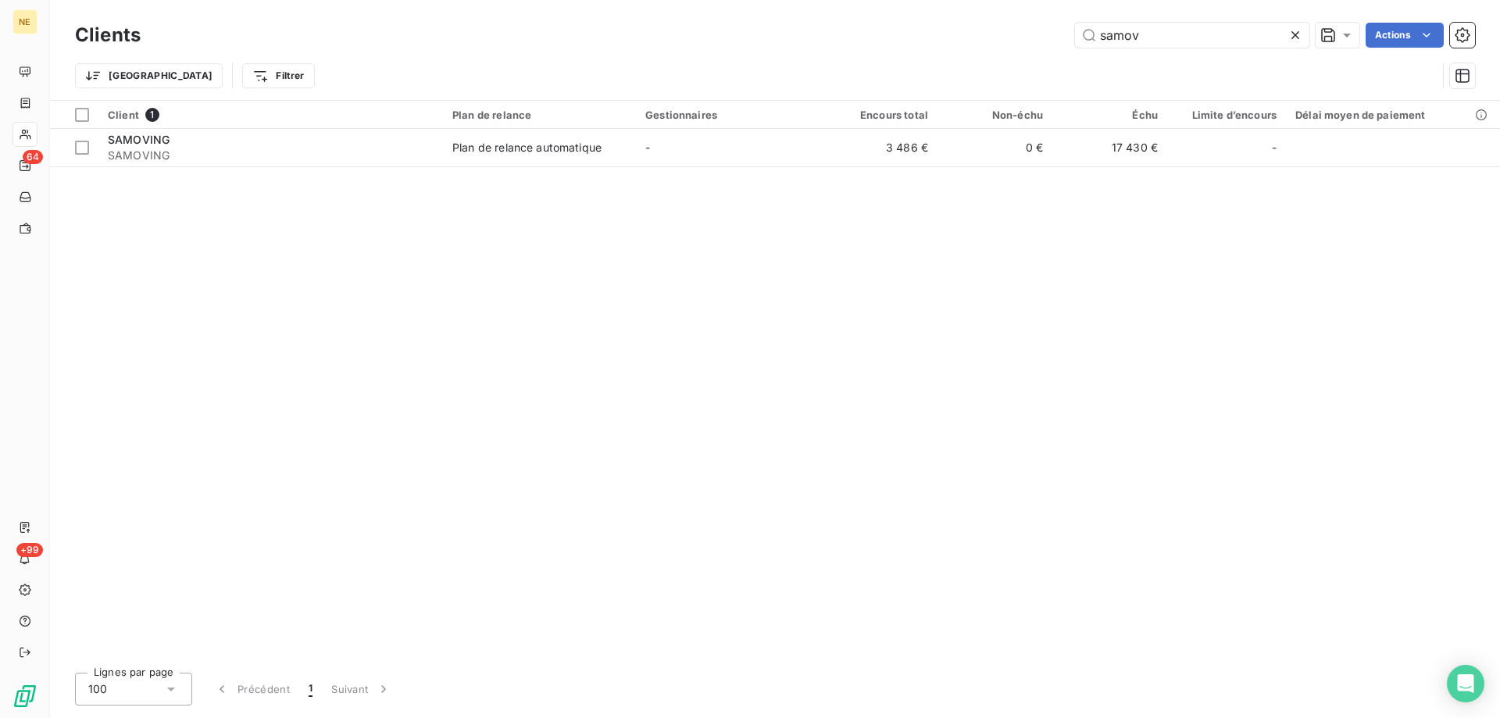
drag, startPoint x: 1144, startPoint y: 39, endPoint x: 1044, endPoint y: 44, distance: 100.1
click at [1044, 44] on div "samov Actions" at bounding box center [816, 35] width 1315 height 25
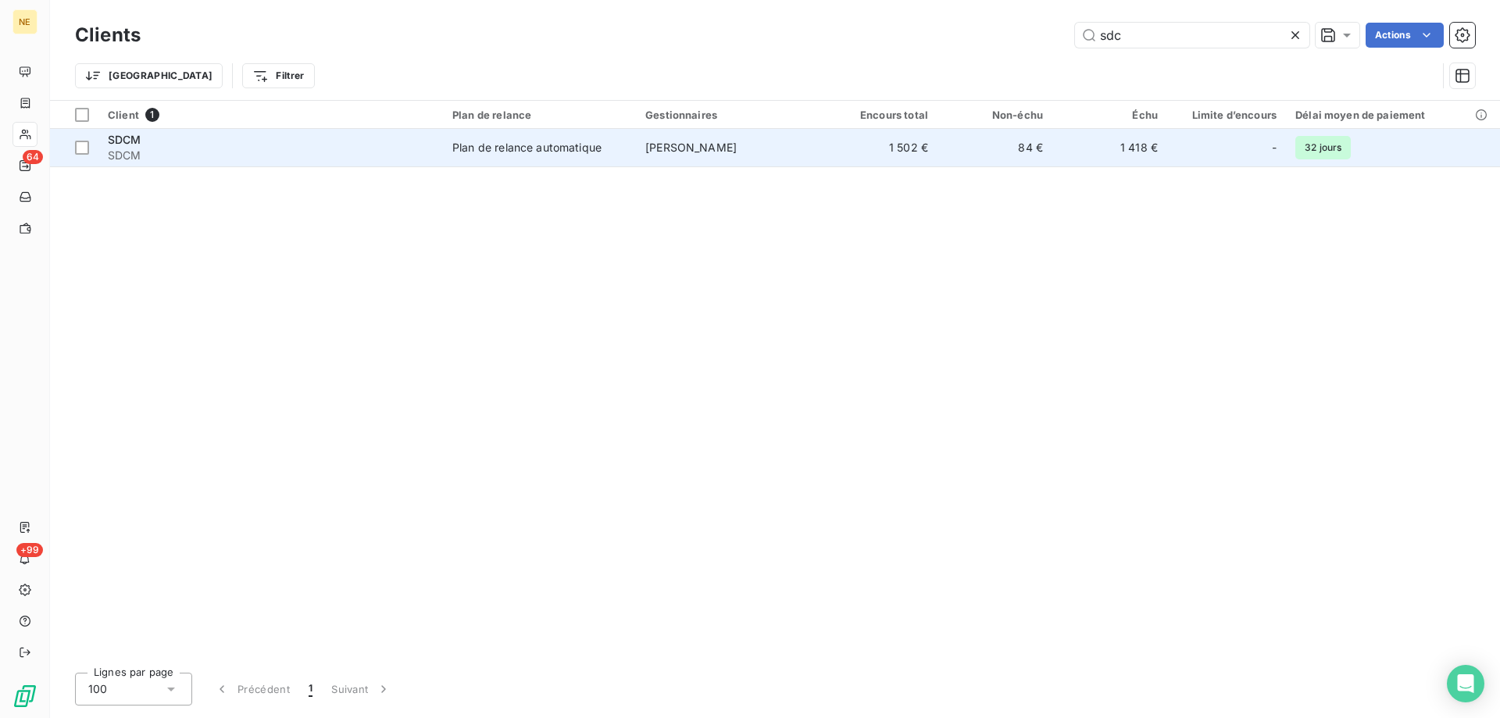
type input "sdc"
click at [734, 136] on td "[PERSON_NAME]" at bounding box center [729, 147] width 187 height 37
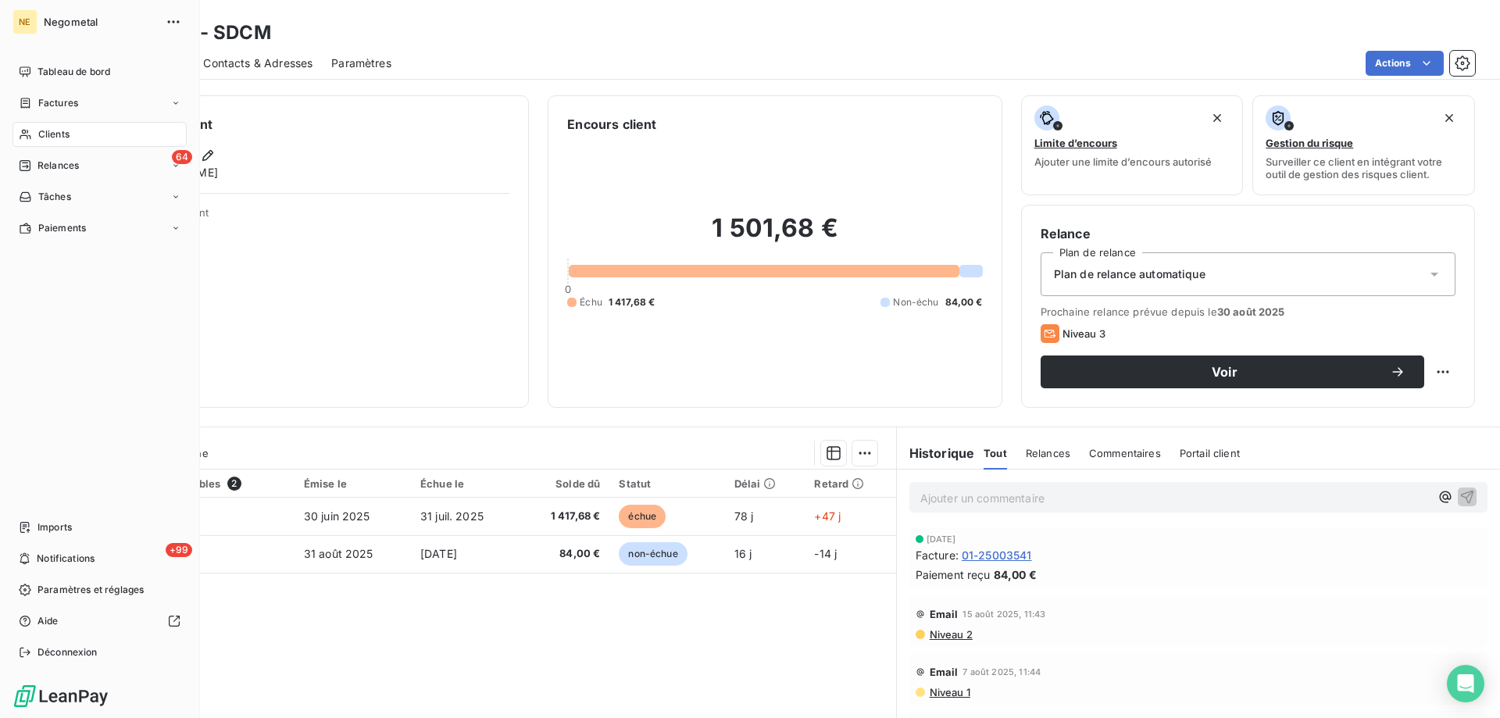
click at [61, 127] on span "Clients" at bounding box center [53, 134] width 31 height 14
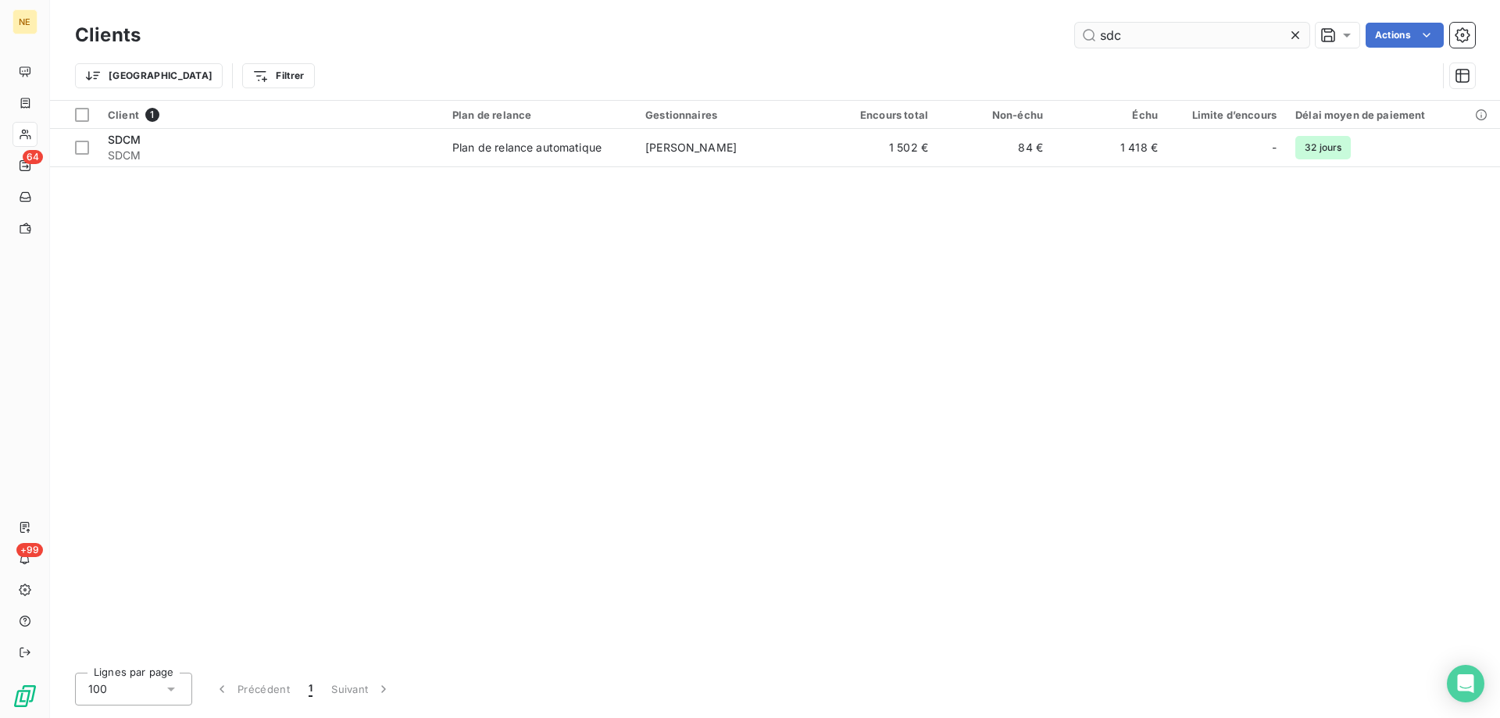
drag, startPoint x: 1137, startPoint y: 37, endPoint x: 1083, endPoint y: 42, distance: 54.1
click at [1083, 42] on input "sdc" at bounding box center [1192, 35] width 234 height 25
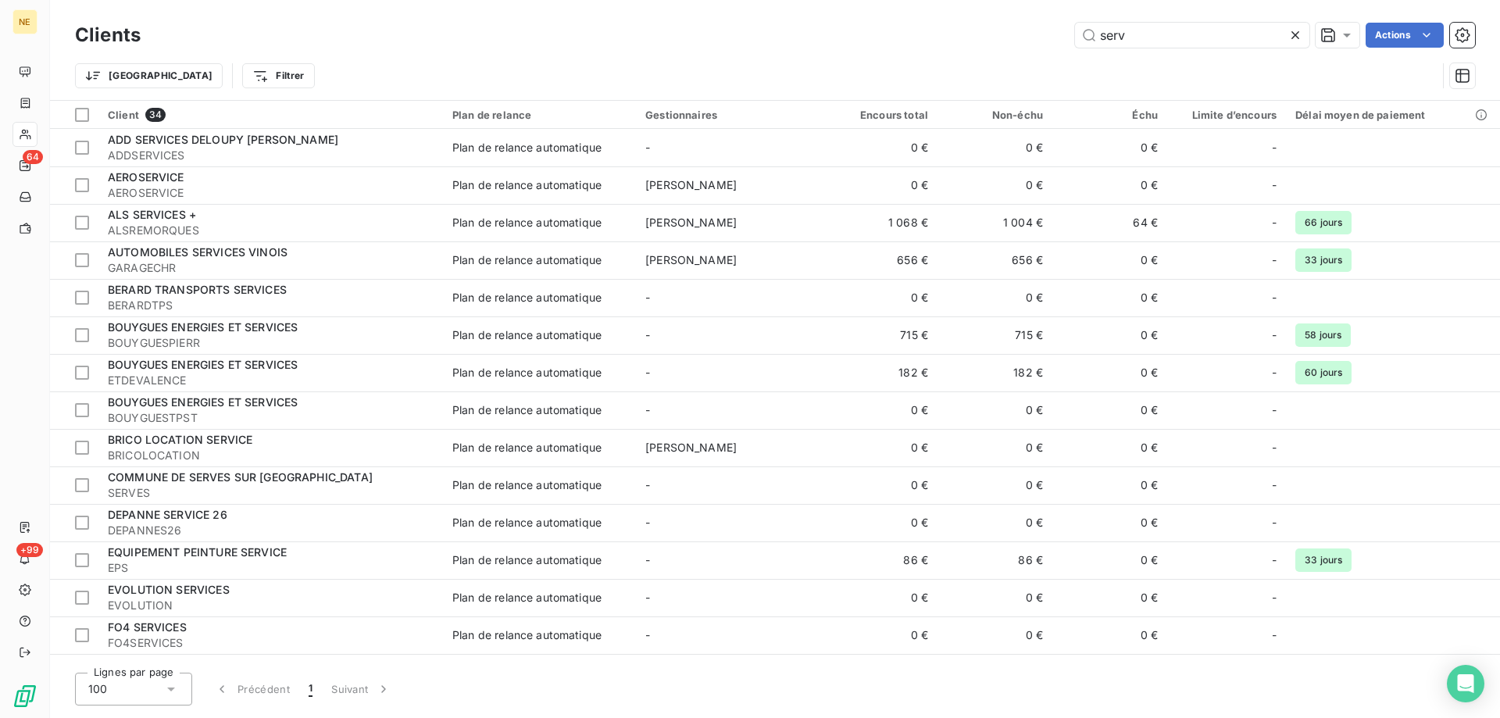
type input "ser"
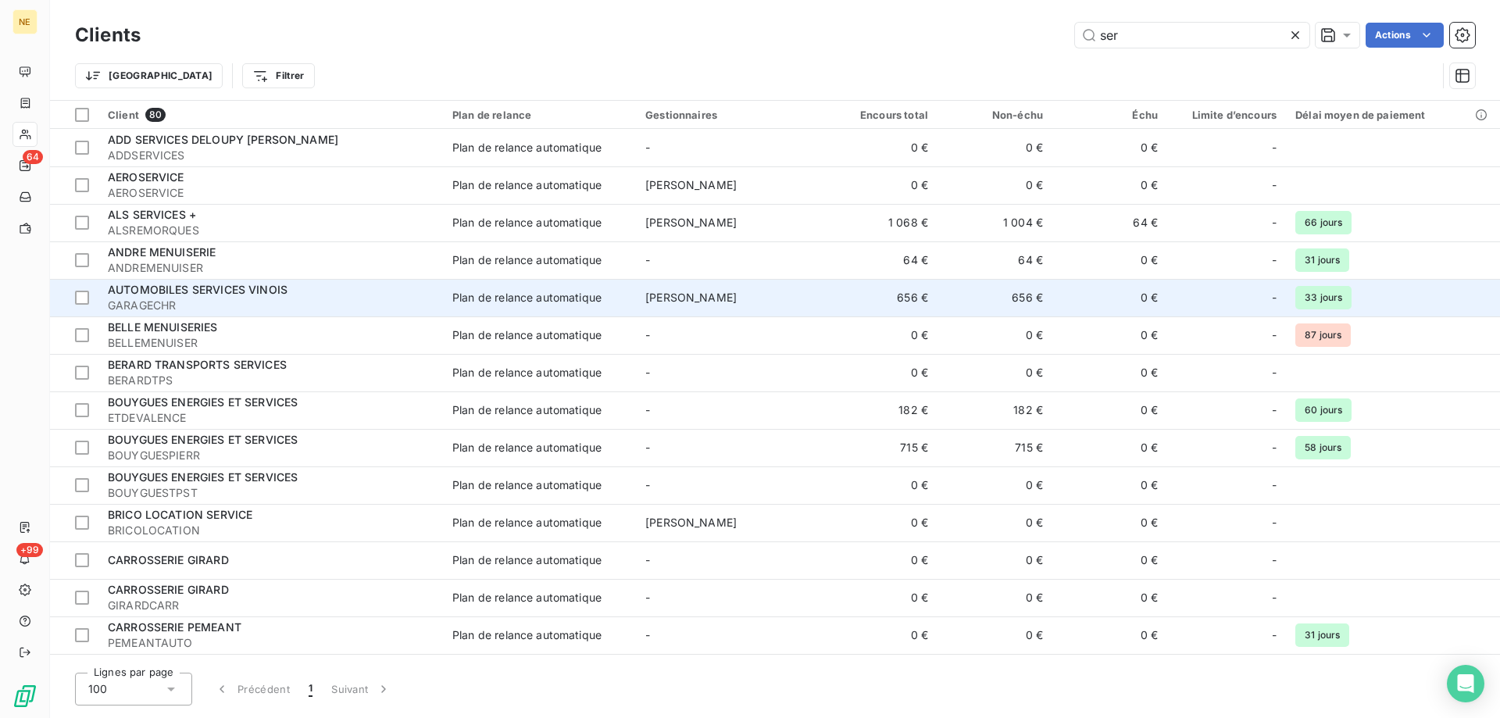
scroll to position [584, 0]
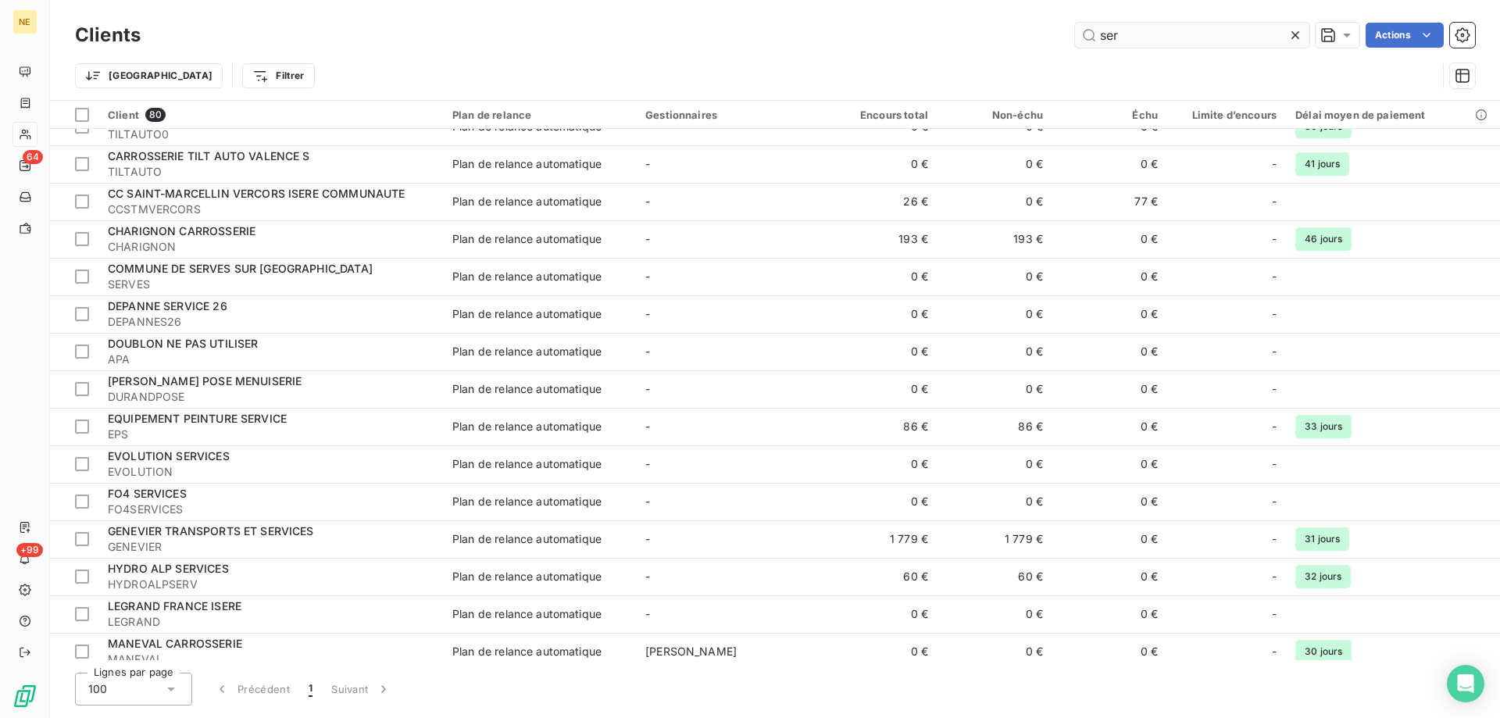
drag, startPoint x: 1120, startPoint y: 41, endPoint x: 1101, endPoint y: 29, distance: 22.8
click at [1101, 29] on input "ser" at bounding box center [1192, 35] width 234 height 25
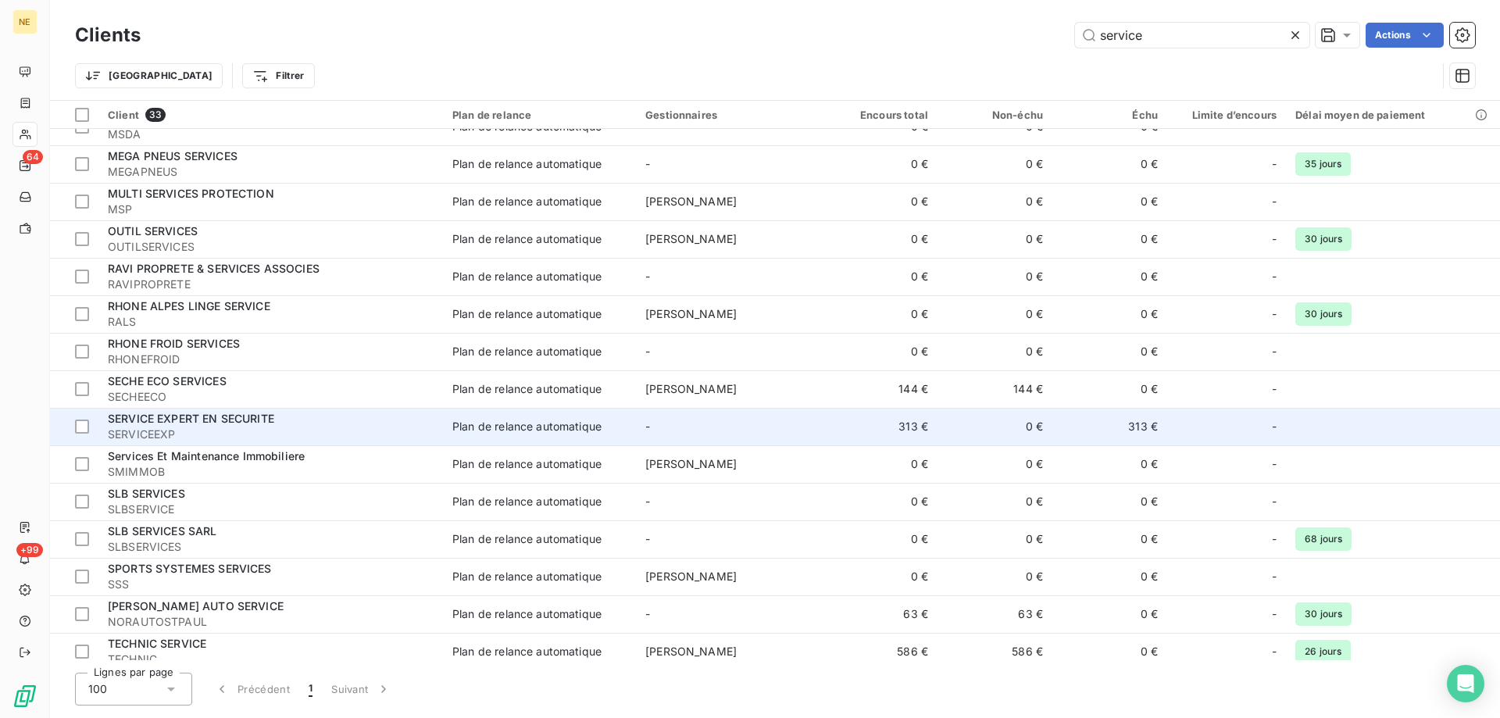
type input "service"
click at [280, 426] on div "SERVICE EXPERT EN SECURITE" at bounding box center [271, 419] width 326 height 16
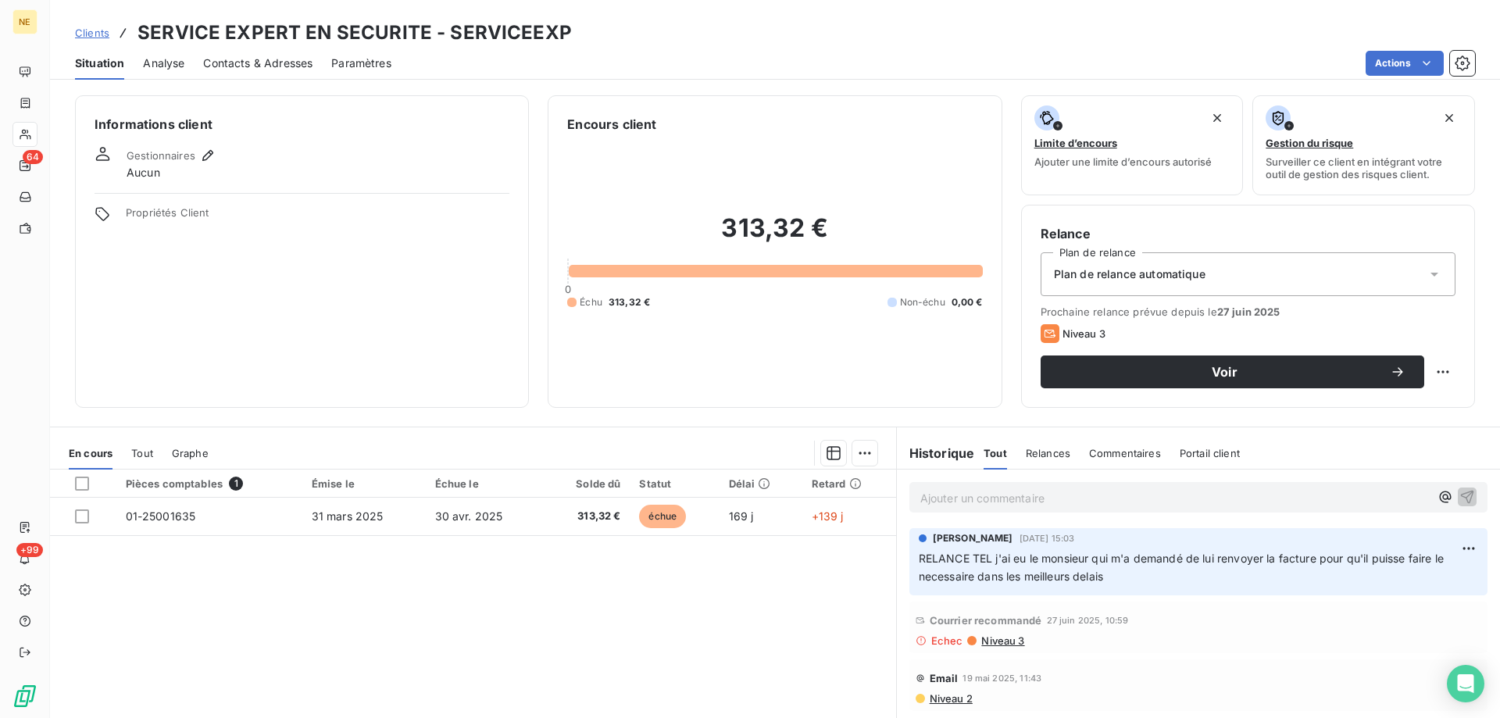
click at [237, 66] on span "Contacts & Adresses" at bounding box center [257, 63] width 109 height 16
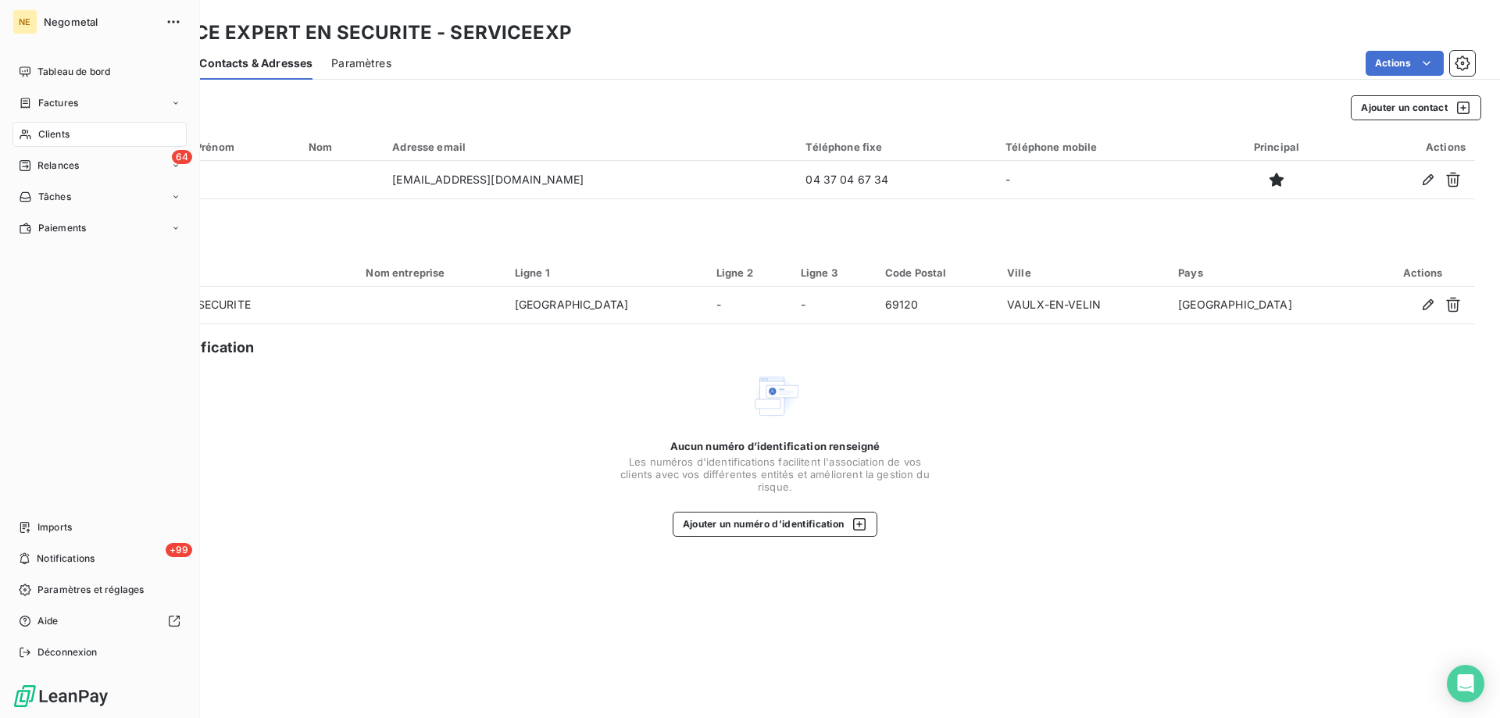
click at [37, 135] on div "Clients" at bounding box center [99, 134] width 174 height 25
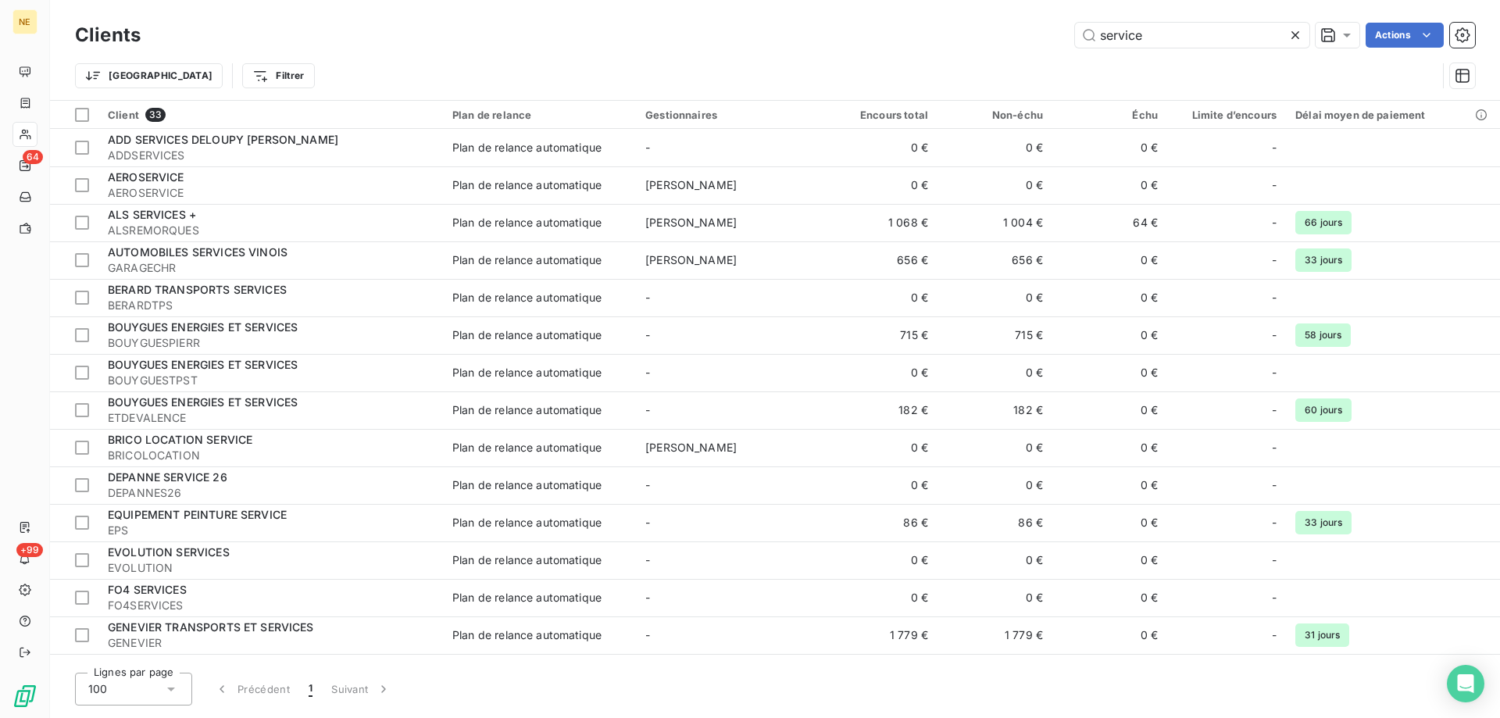
drag, startPoint x: 1150, startPoint y: 41, endPoint x: 1048, endPoint y: 44, distance: 102.4
click at [1048, 43] on div "service Actions" at bounding box center [816, 35] width 1315 height 25
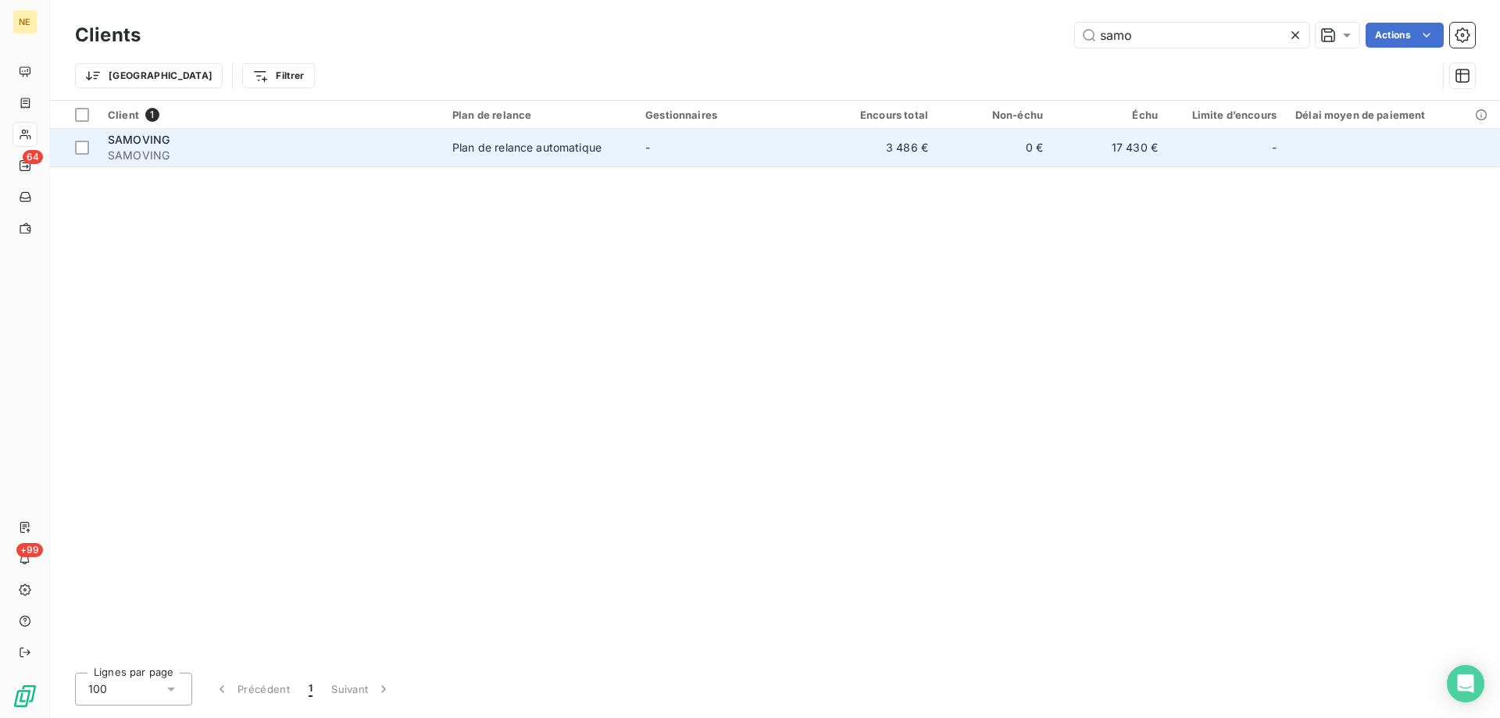
type input "samo"
click at [657, 161] on td "-" at bounding box center [729, 147] width 187 height 37
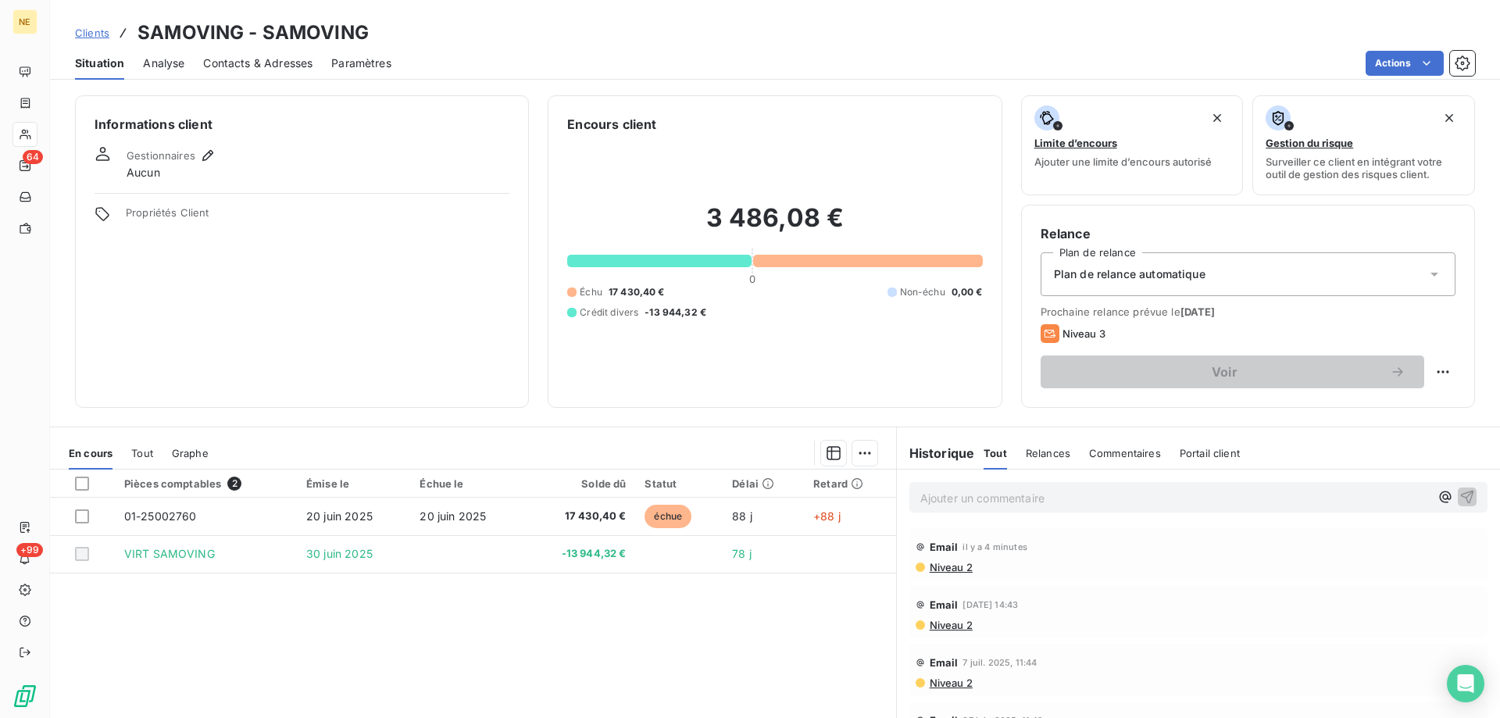
click at [948, 557] on div "Email il y a 4 minutes" at bounding box center [1199, 546] width 566 height 25
click at [948, 566] on span "Niveau 2" at bounding box center [950, 567] width 45 height 12
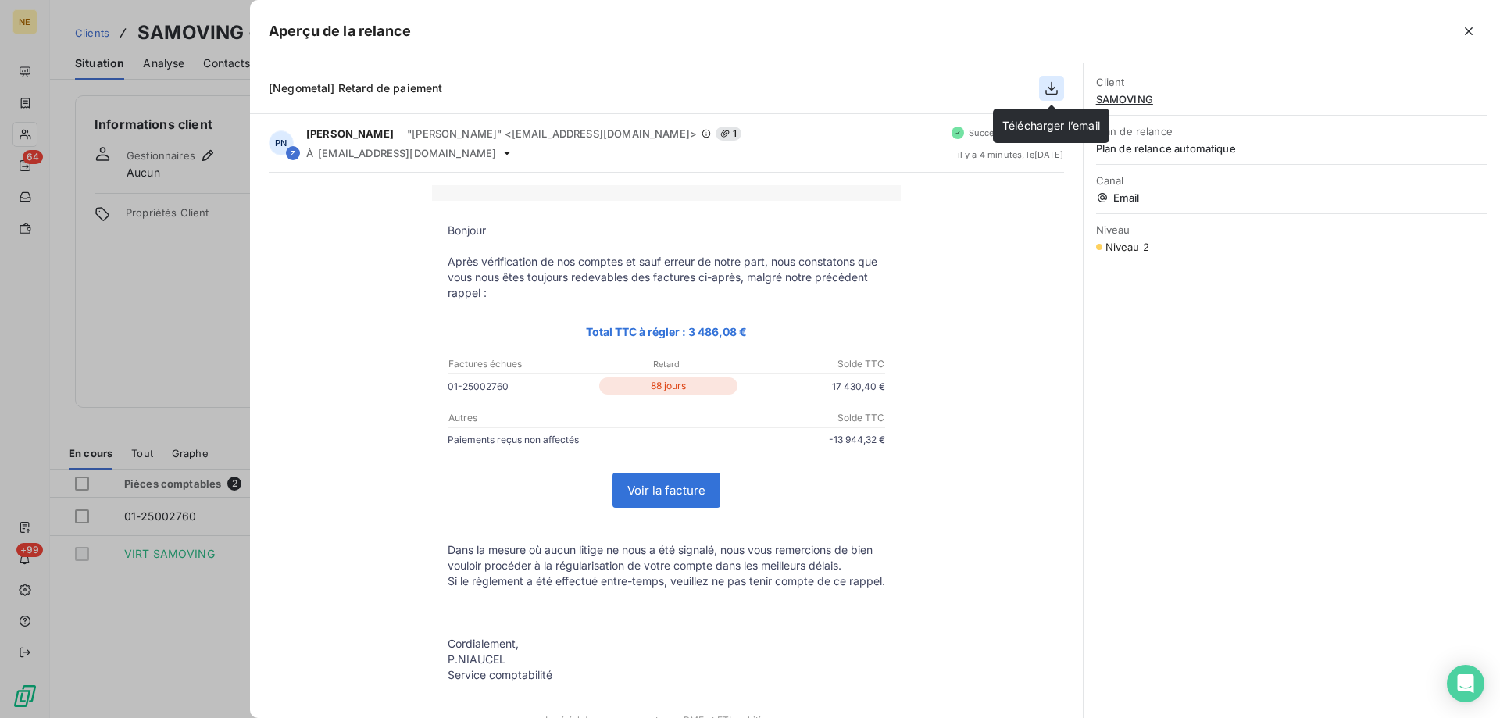
click at [1047, 89] on icon "button" at bounding box center [1052, 88] width 16 height 16
click at [1051, 90] on icon "button" at bounding box center [1051, 88] width 12 height 13
